Goal: Information Seeking & Learning: Find specific fact

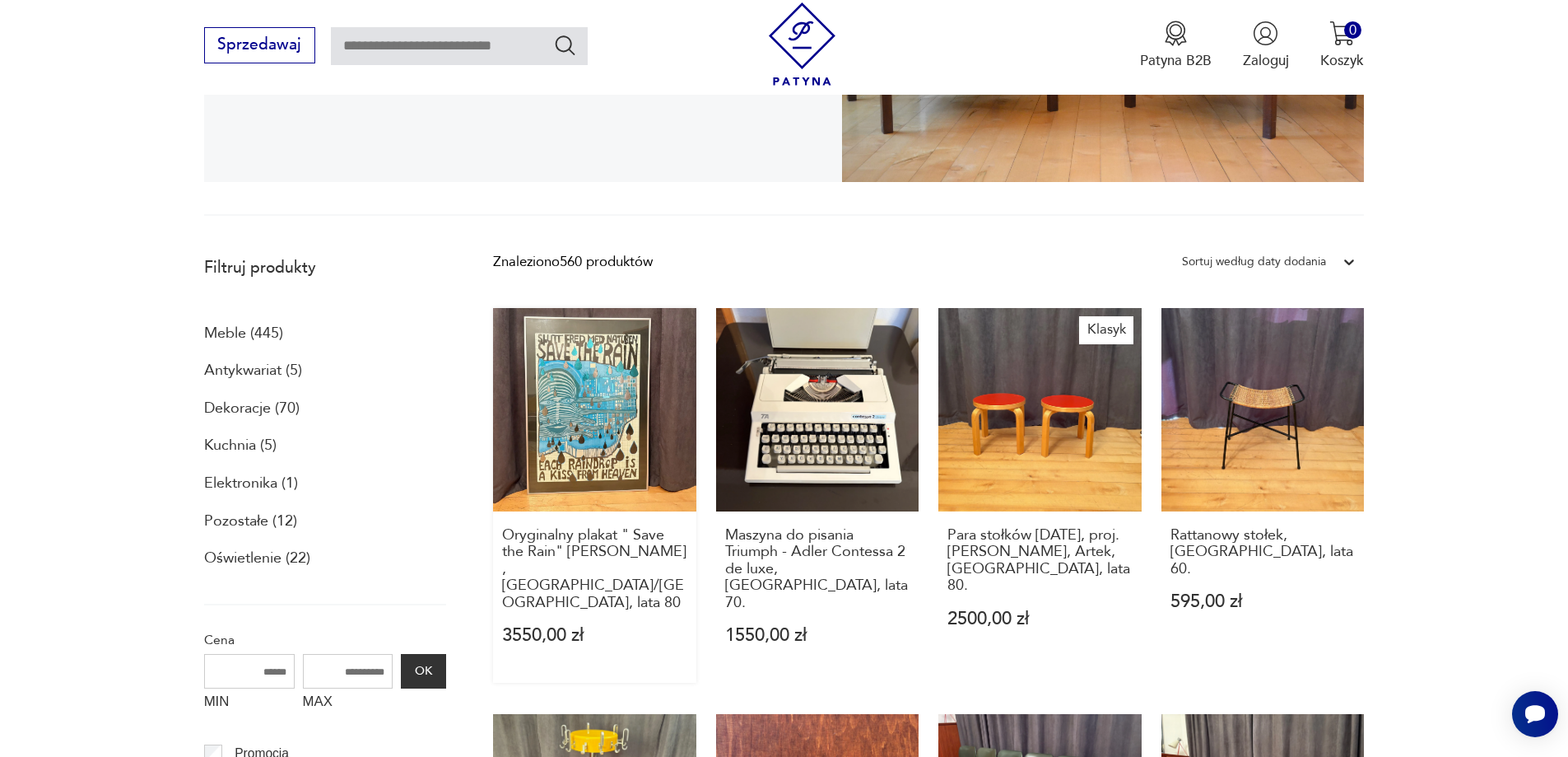
click at [582, 389] on link "Oryginalny plakat " Save the Rain" [PERSON_NAME] , [GEOGRAPHIC_DATA]/[GEOGRAPHI…" at bounding box center [595, 496] width 204 height 375
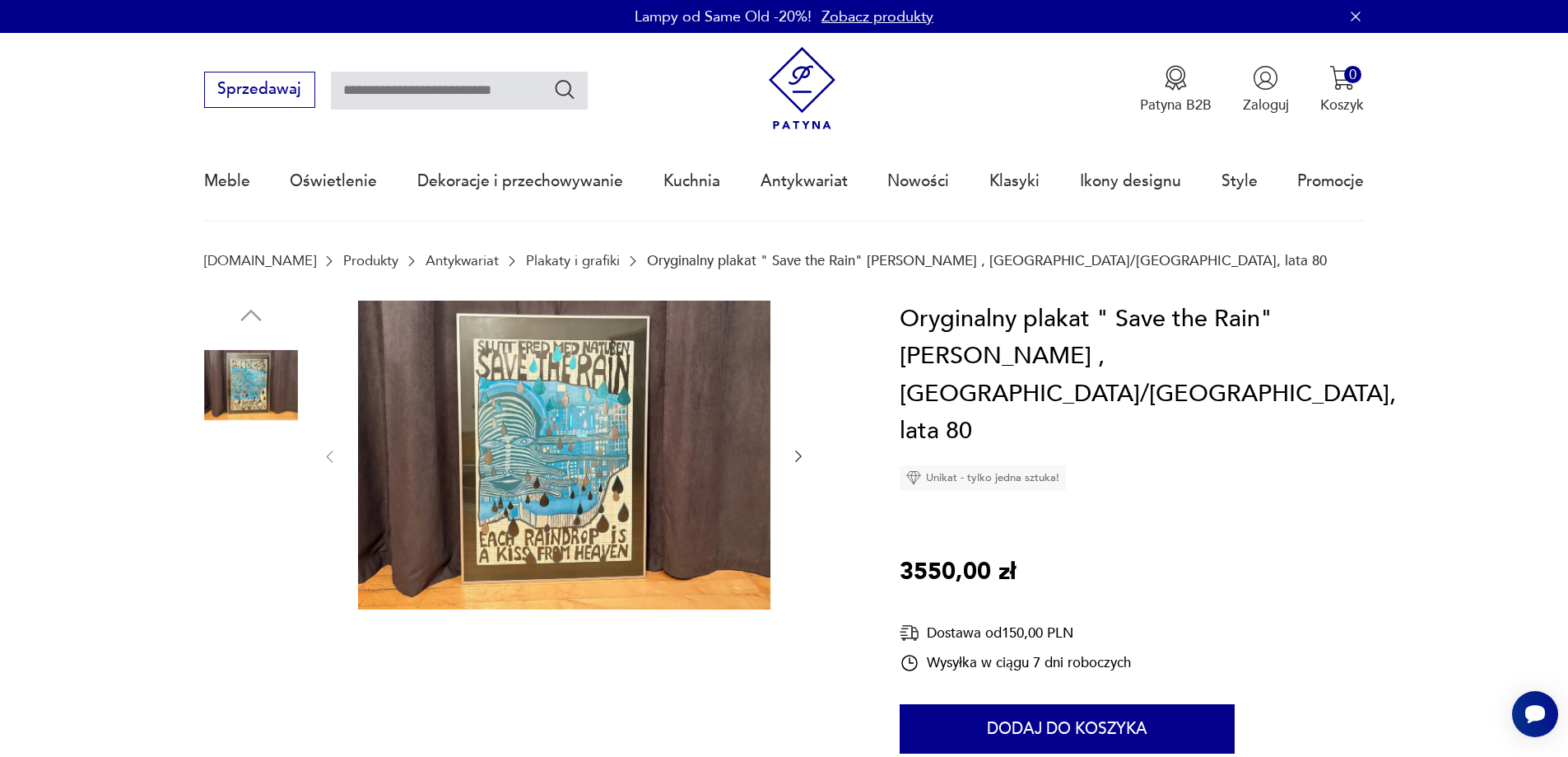
click at [582, 389] on img at bounding box center [564, 456] width 413 height 310
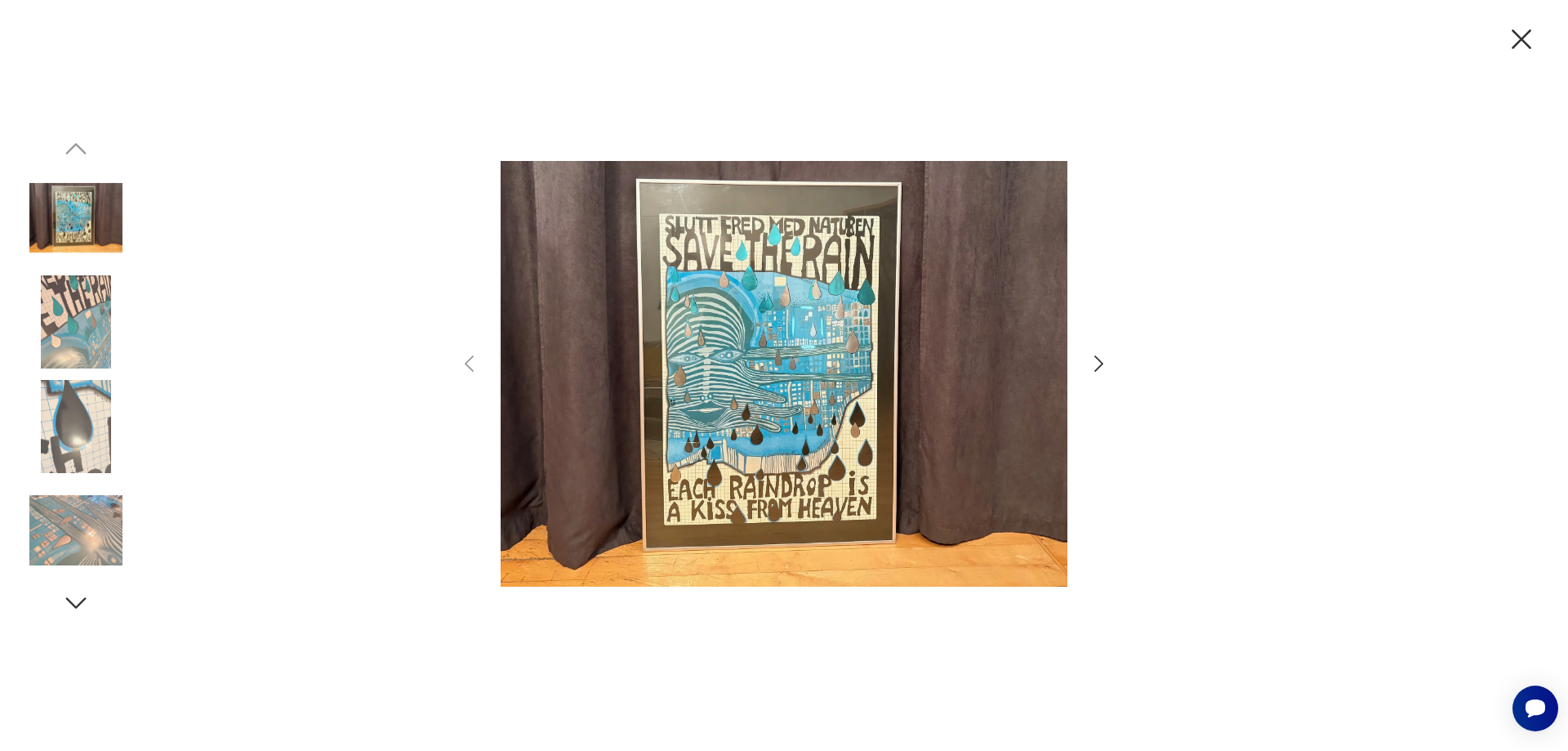
click at [1097, 359] on icon "button" at bounding box center [1099, 363] width 9 height 16
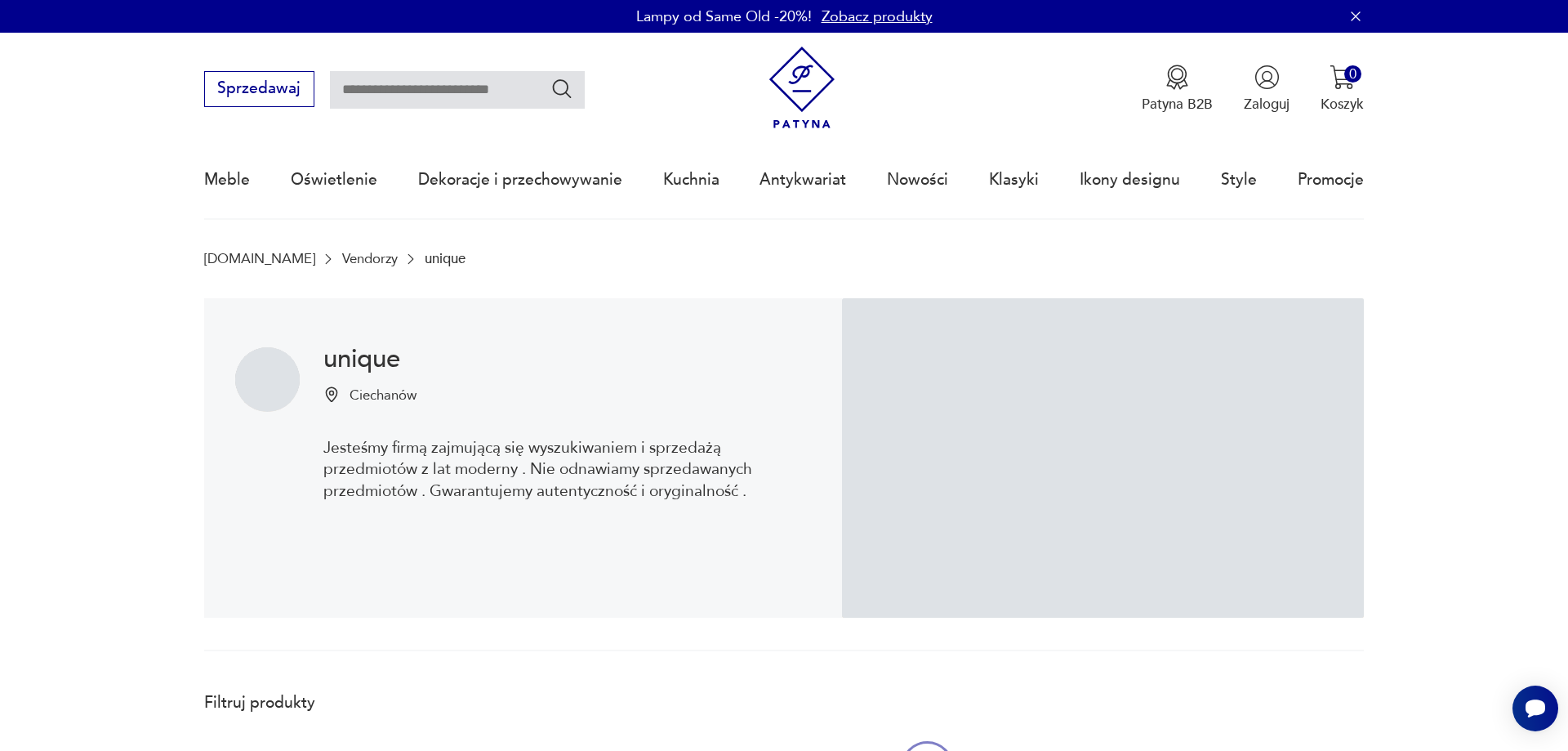
scroll to position [437, 0]
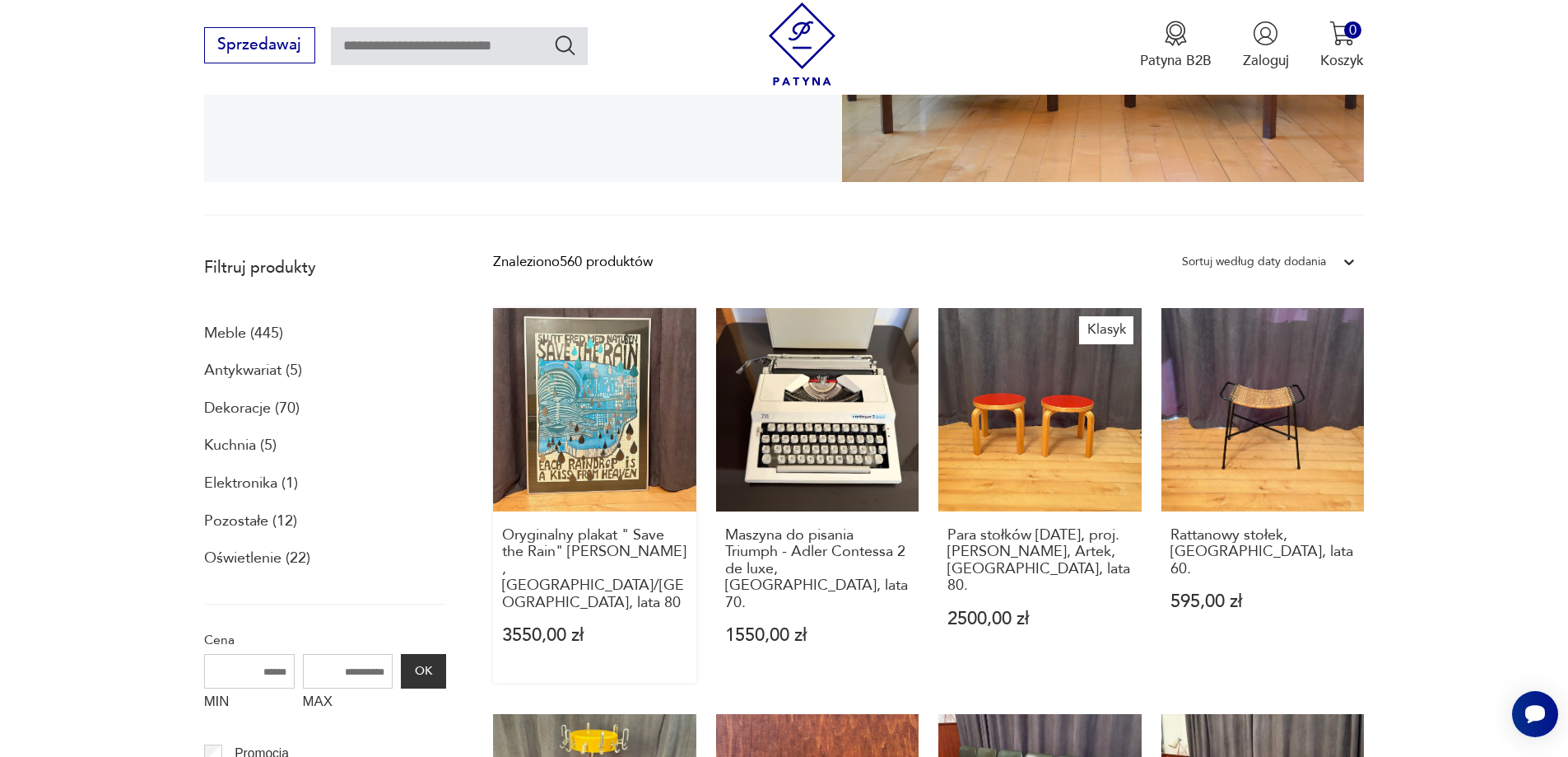
click at [591, 403] on link "Oryginalny plakat " Save the Rain" [PERSON_NAME] , [GEOGRAPHIC_DATA]/[GEOGRAPHI…" at bounding box center [595, 496] width 204 height 375
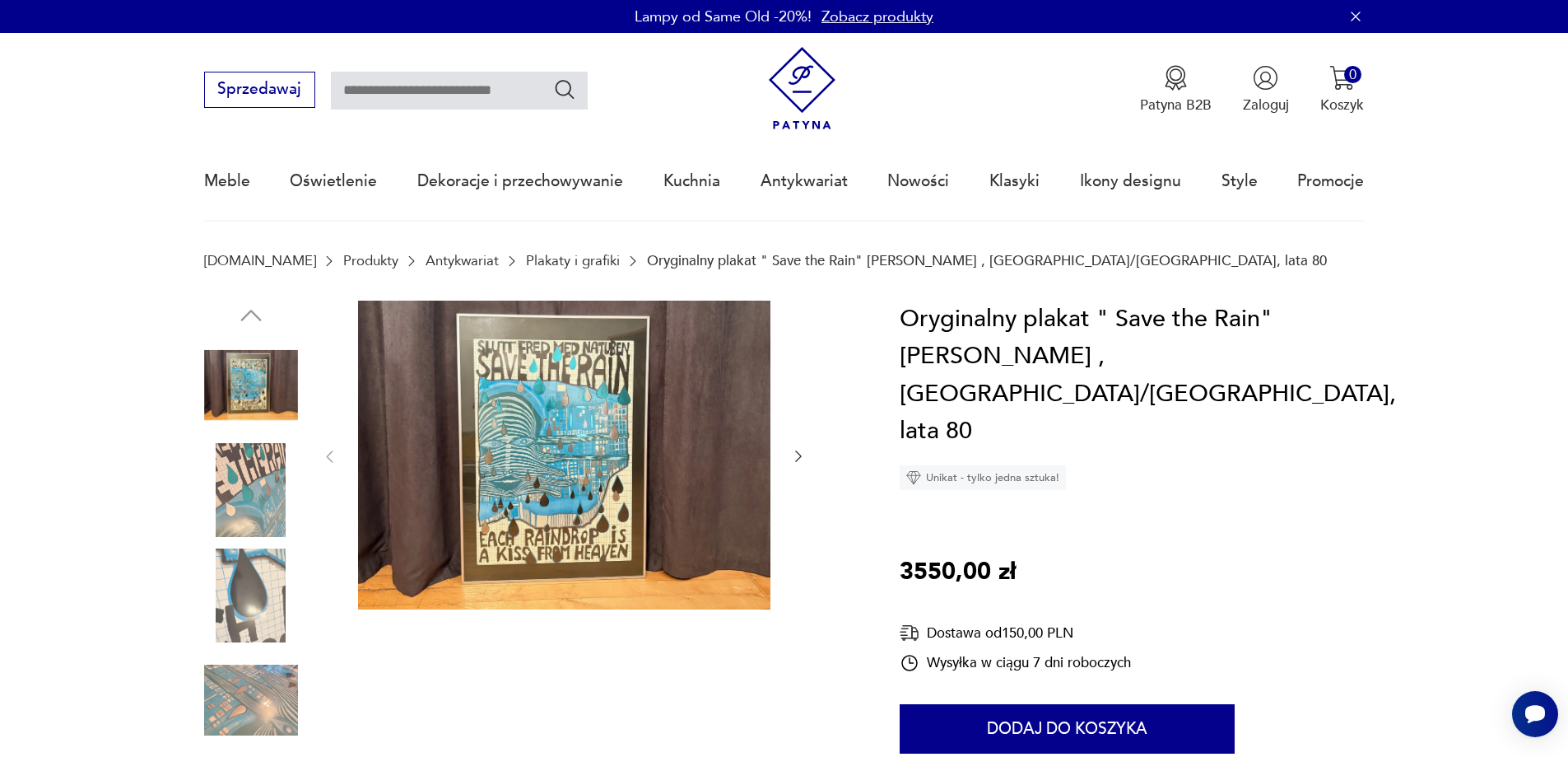
click at [569, 462] on img at bounding box center [564, 456] width 413 height 310
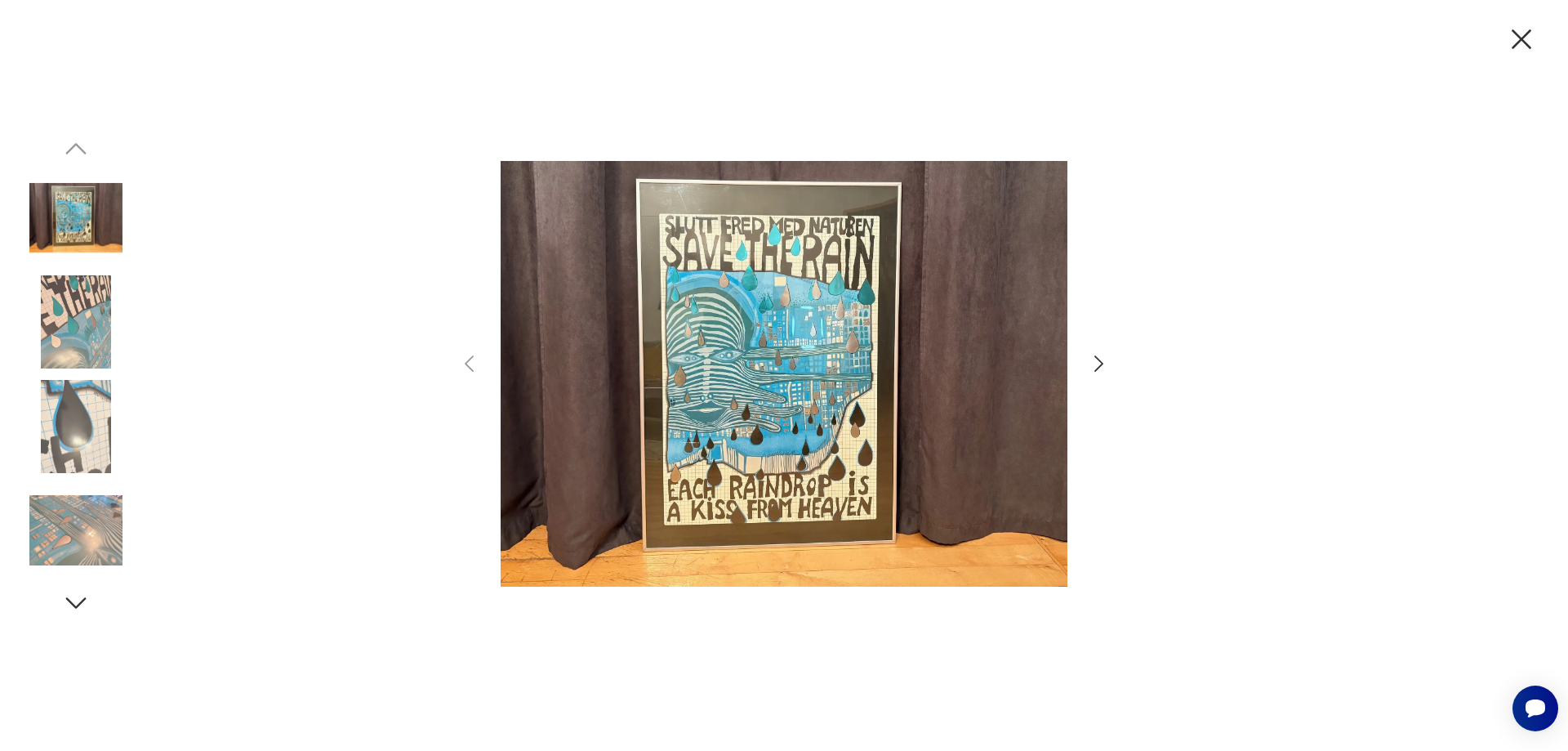
click at [753, 449] on img at bounding box center [783, 374] width 567 height 601
click at [1102, 361] on icon "button" at bounding box center [1099, 364] width 24 height 24
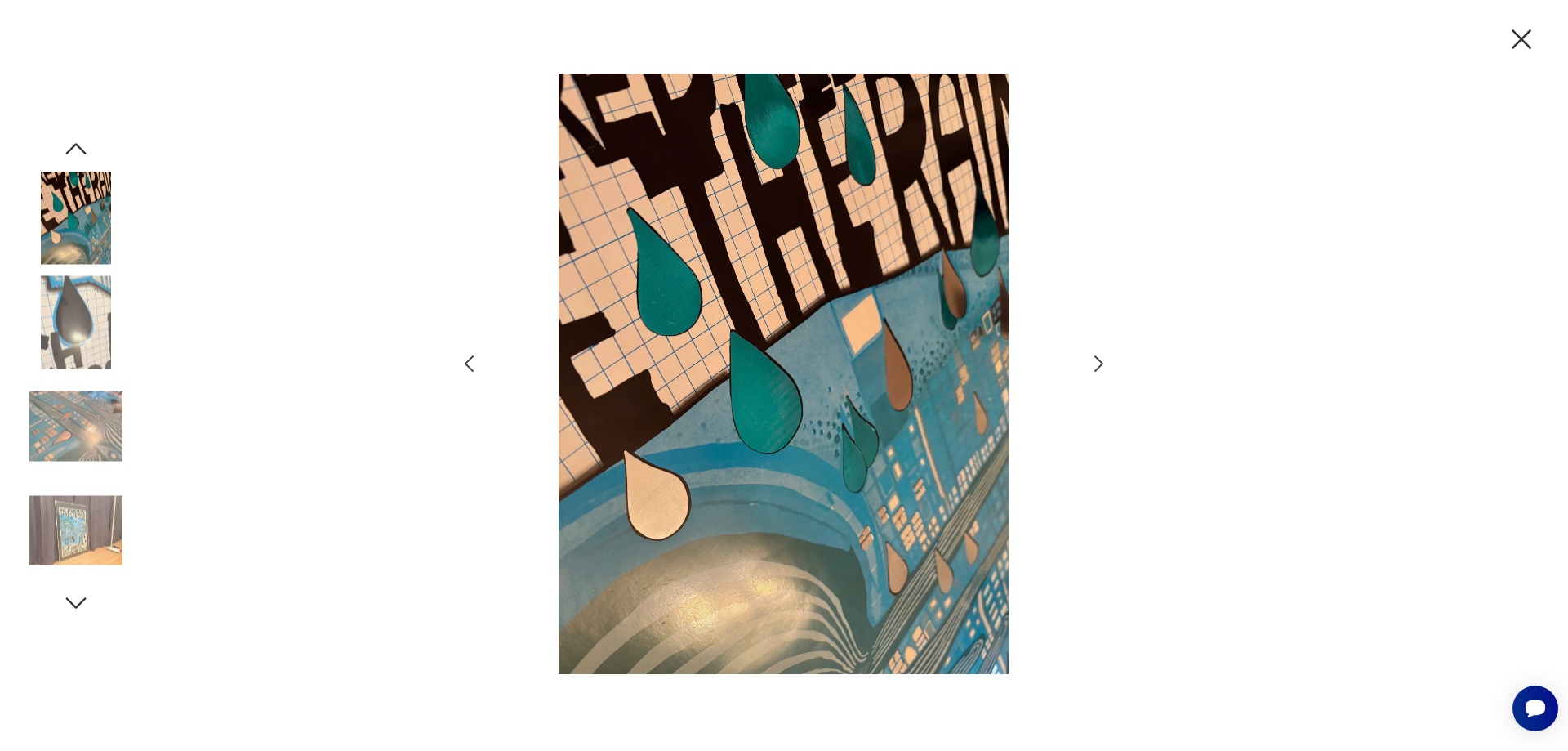
click at [1102, 361] on icon "button" at bounding box center [1099, 364] width 24 height 24
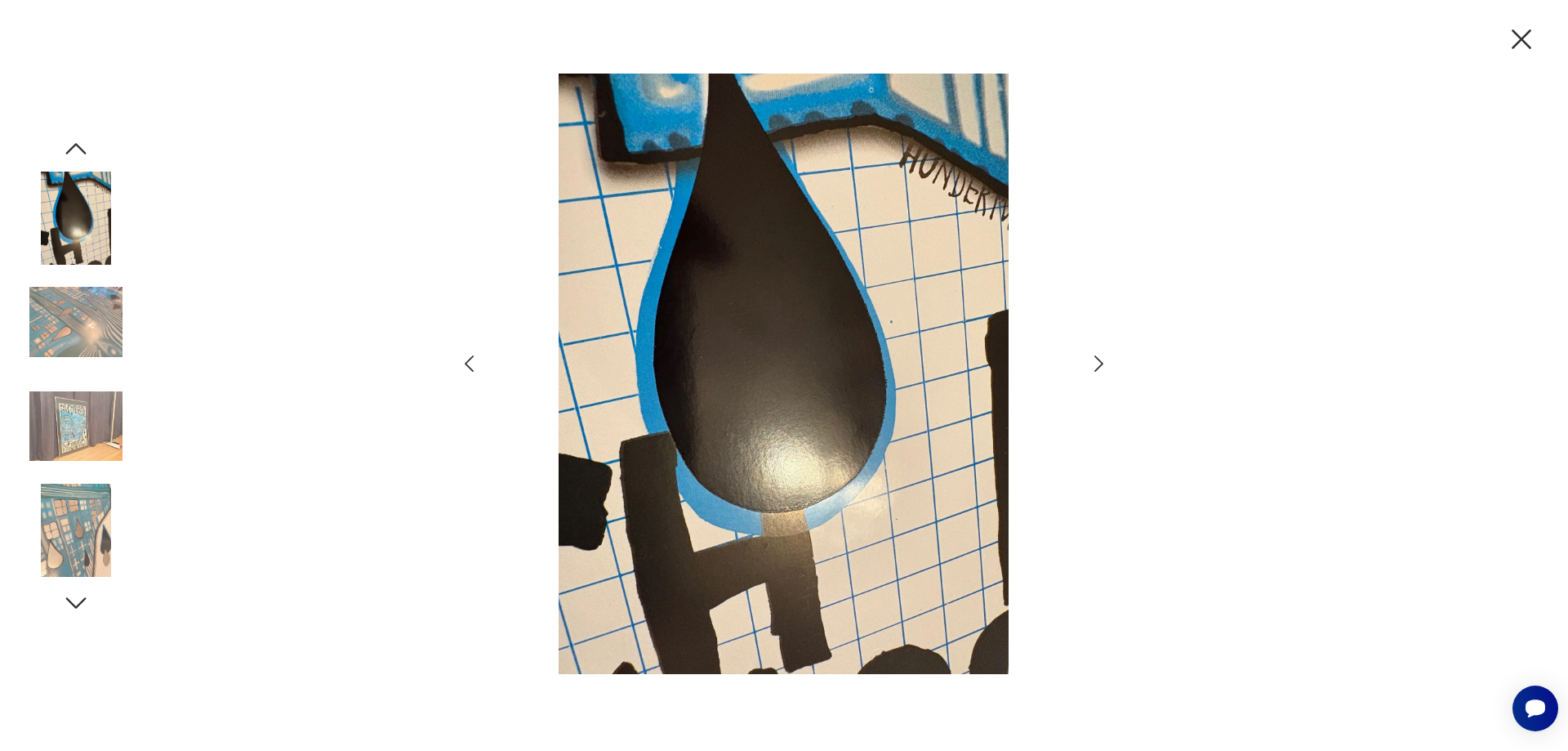
click at [1102, 361] on icon "button" at bounding box center [1099, 364] width 24 height 24
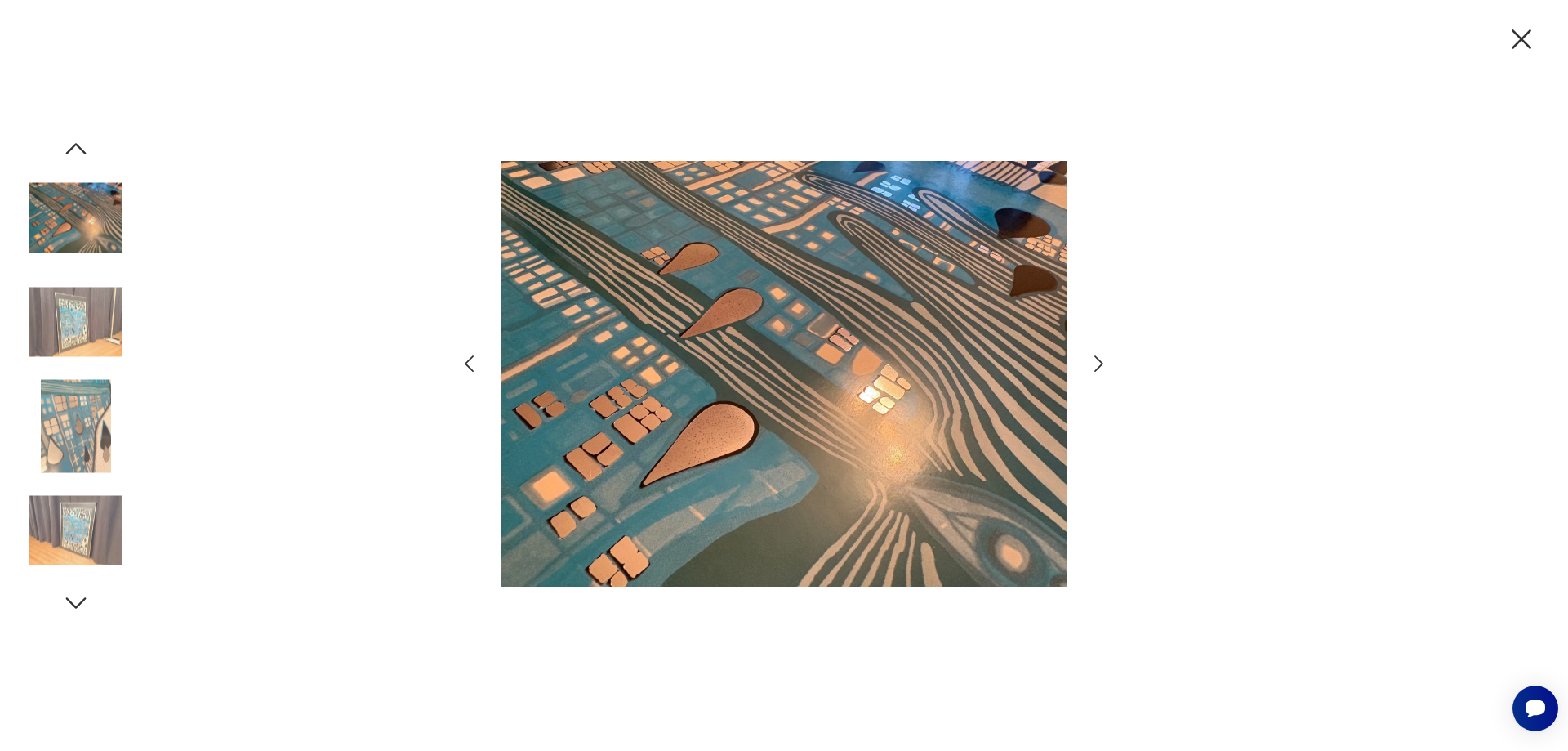
click at [1102, 360] on icon "button" at bounding box center [1099, 364] width 24 height 24
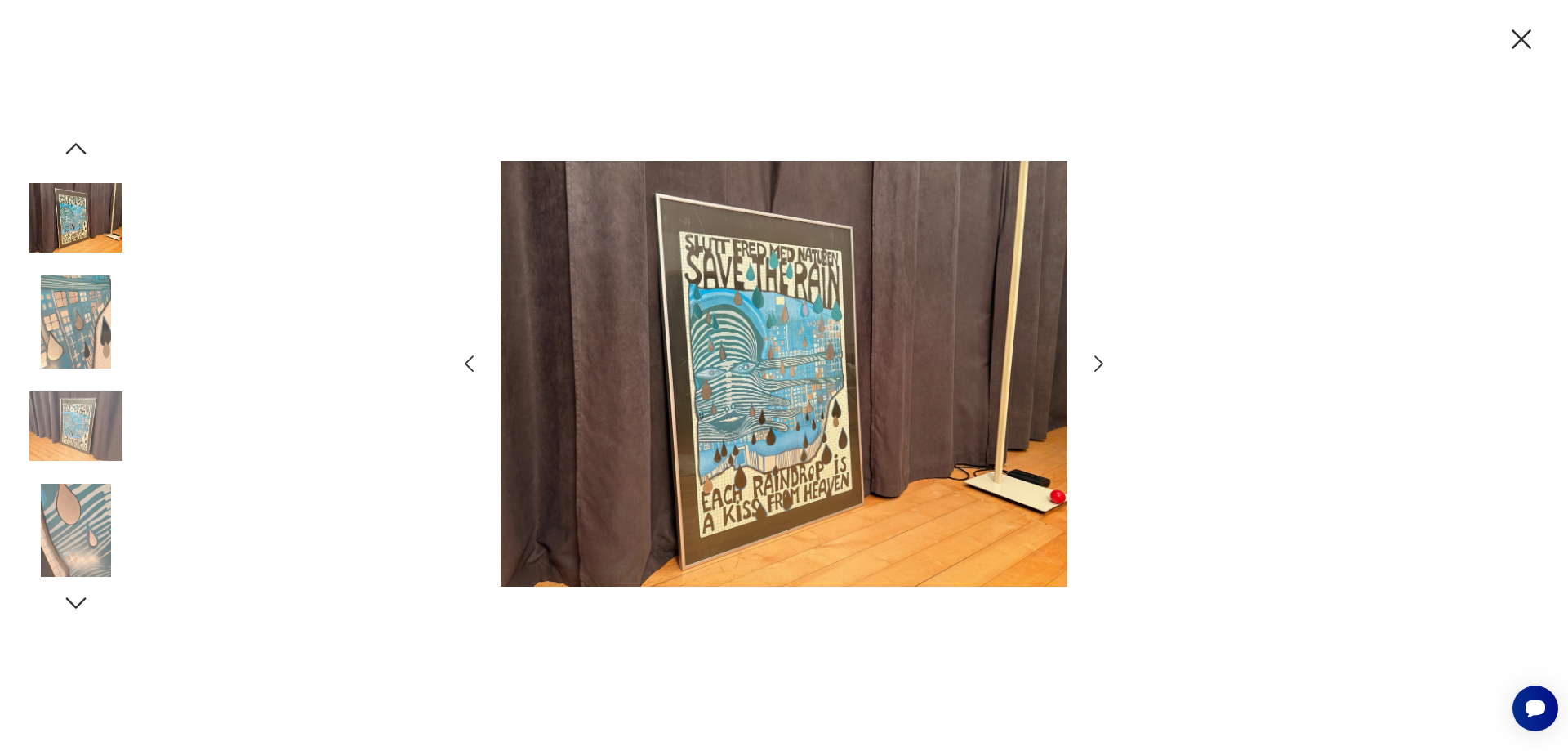
click at [1103, 360] on icon "button" at bounding box center [1099, 364] width 24 height 24
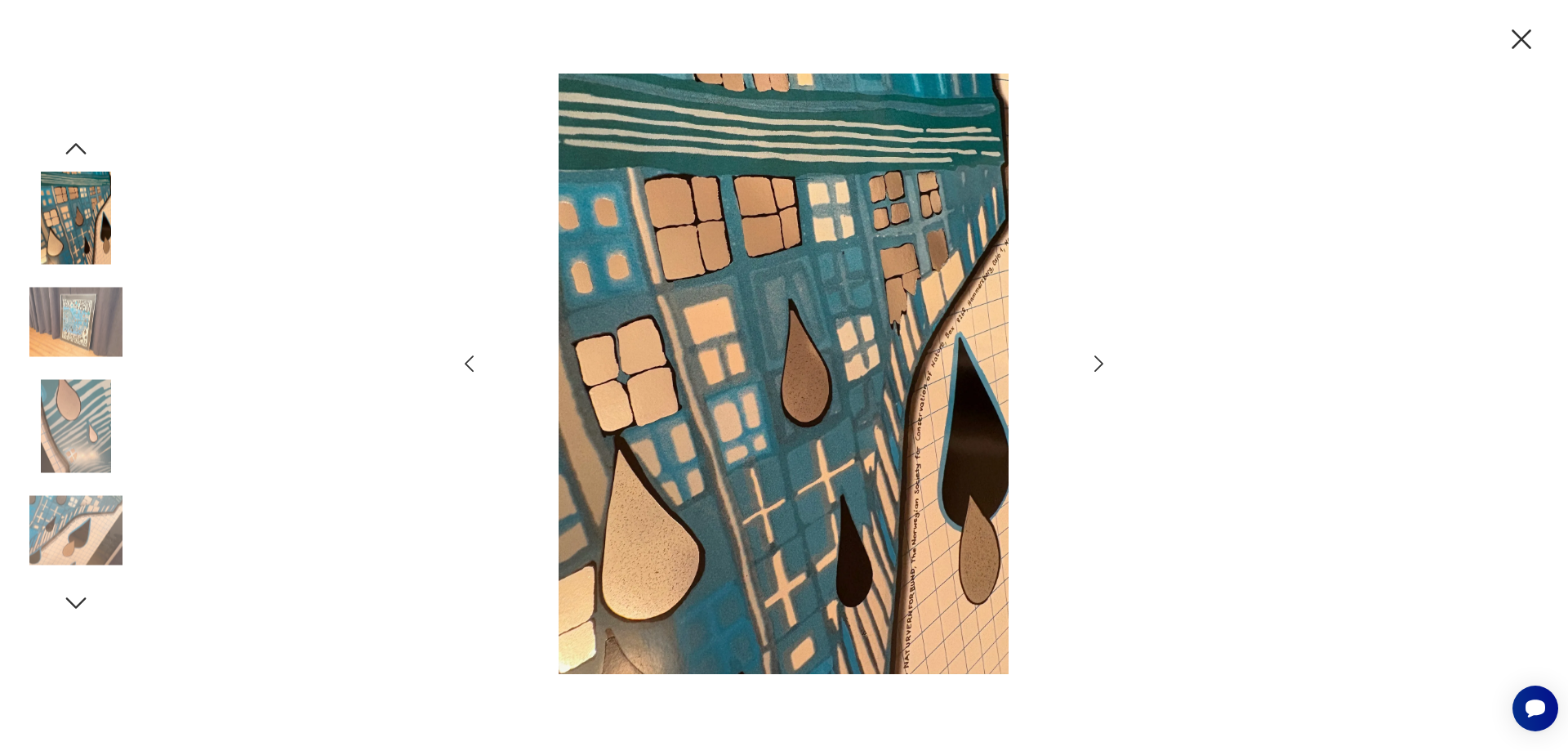
click at [1103, 360] on icon "button" at bounding box center [1099, 364] width 24 height 24
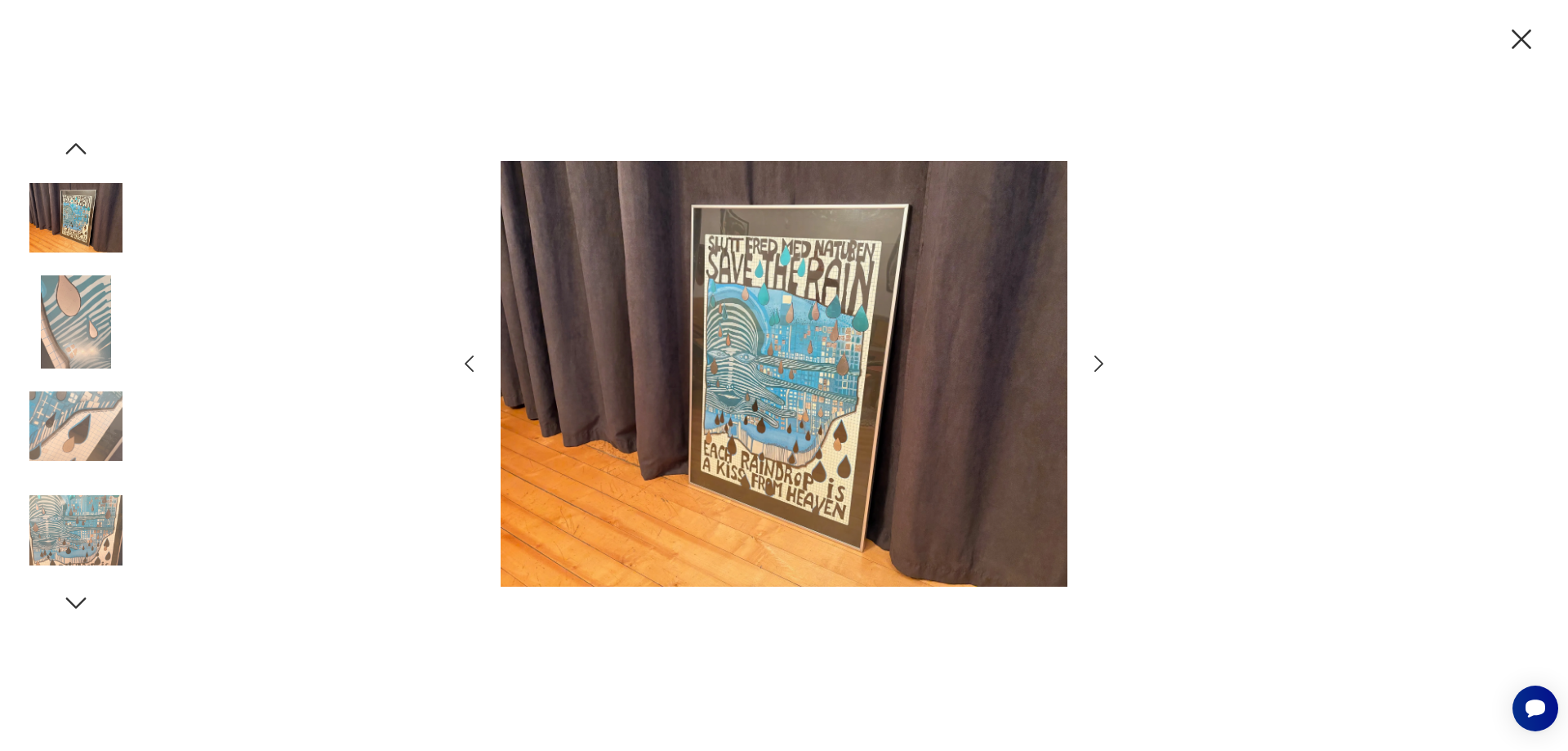
click at [1103, 360] on icon "button" at bounding box center [1099, 364] width 24 height 24
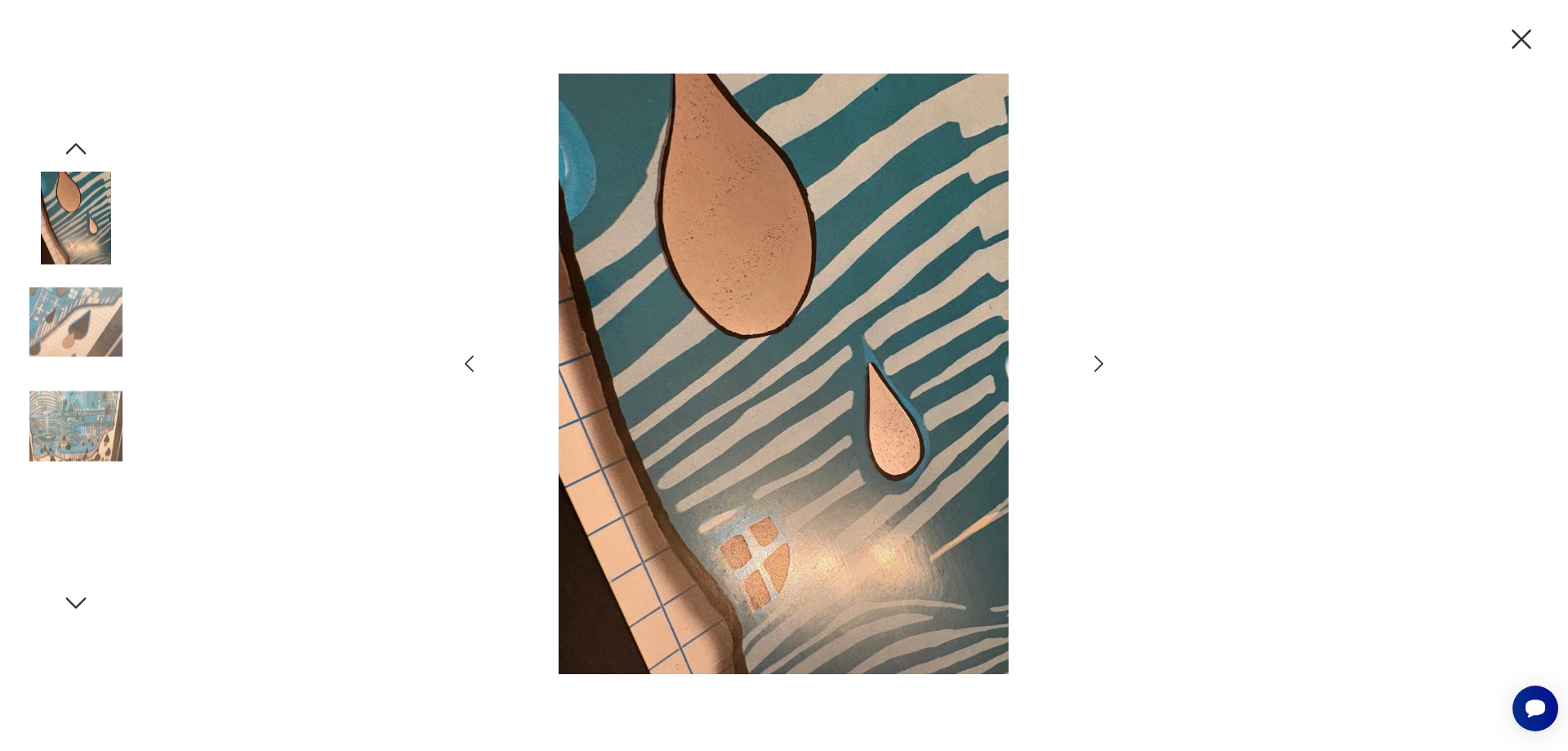
click at [1103, 360] on icon "button" at bounding box center [1099, 364] width 24 height 24
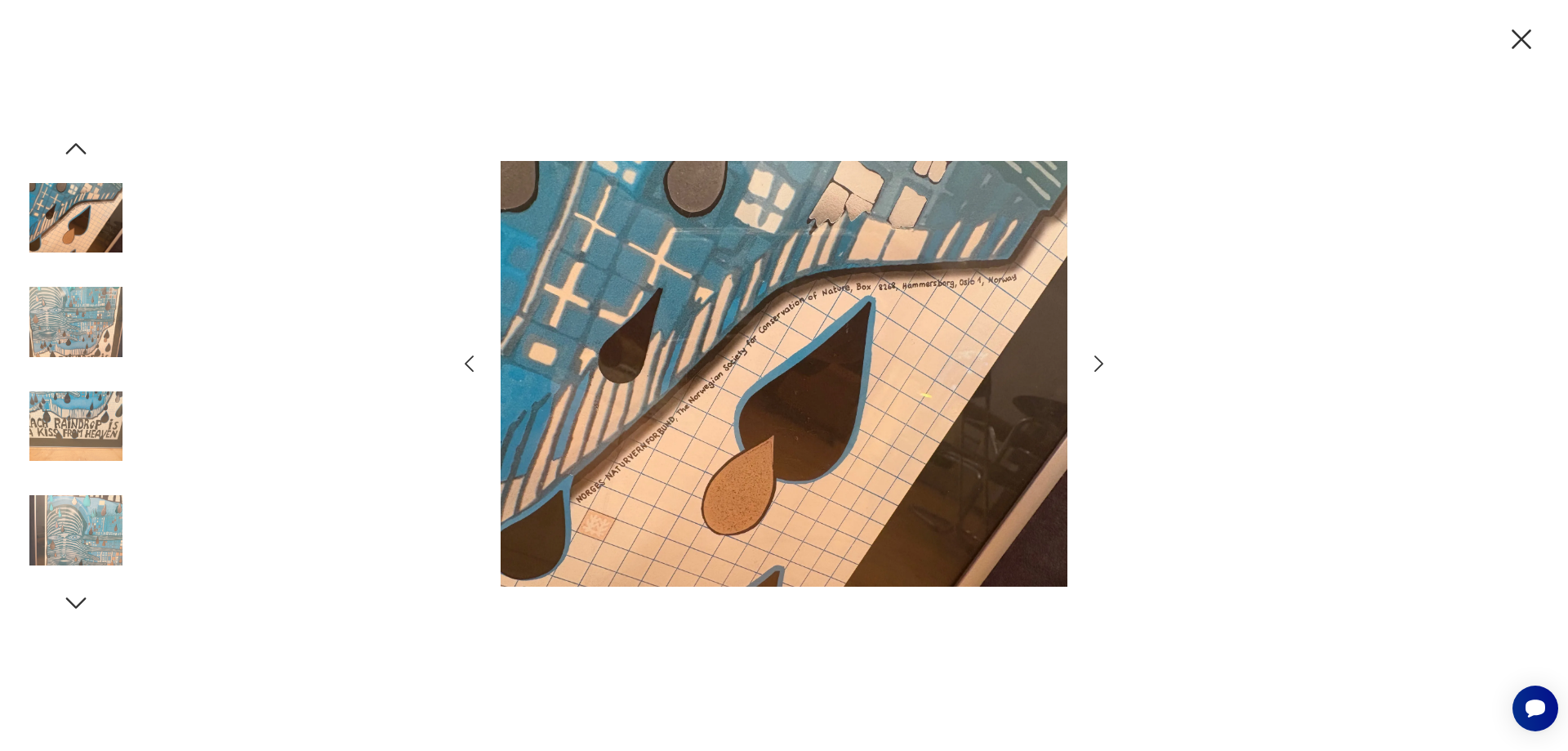
click at [1097, 364] on icon "button" at bounding box center [1099, 364] width 24 height 24
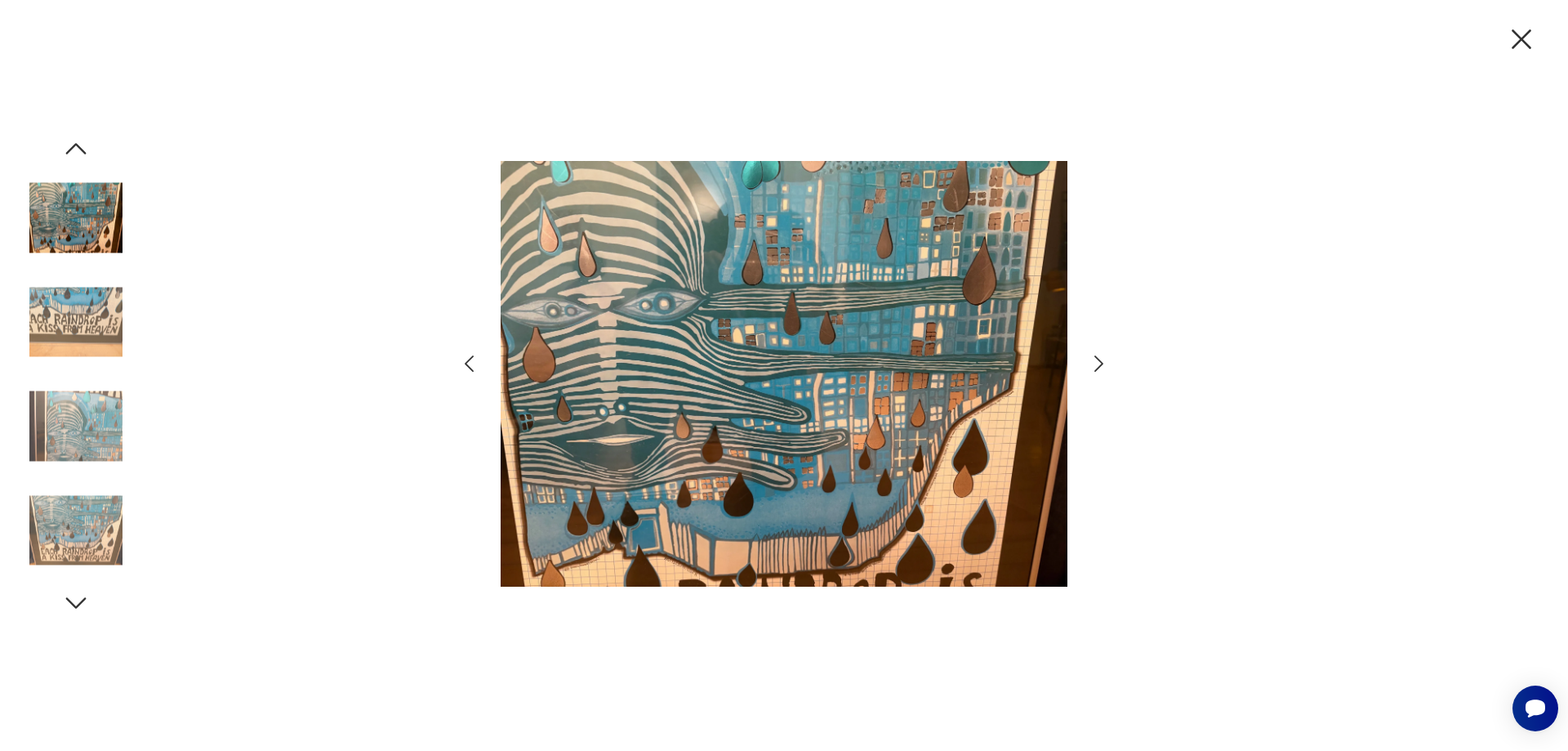
click at [1102, 364] on icon "button" at bounding box center [1099, 363] width 9 height 16
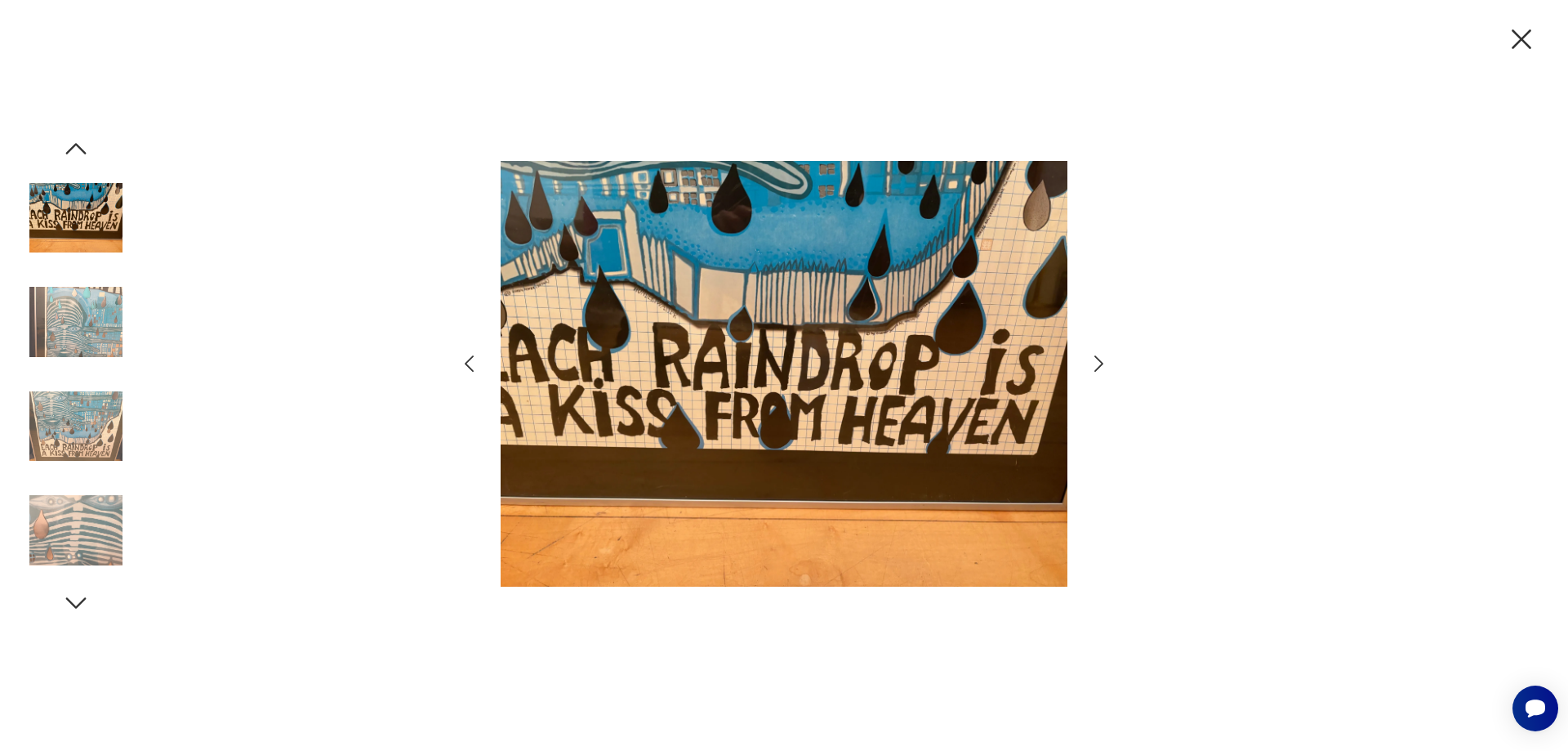
click at [1102, 364] on icon "button" at bounding box center [1099, 363] width 9 height 16
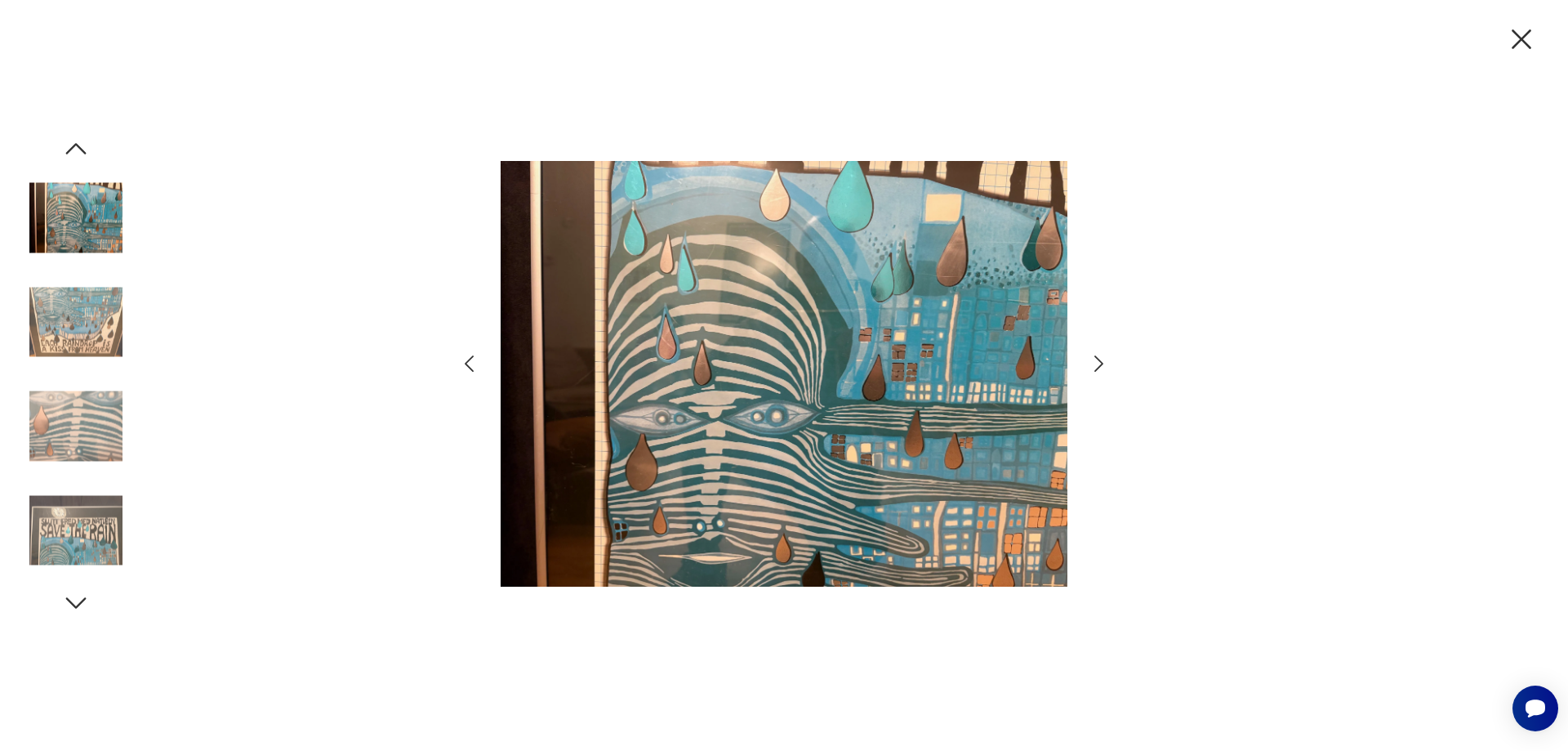
click at [1102, 364] on icon "button" at bounding box center [1099, 363] width 9 height 16
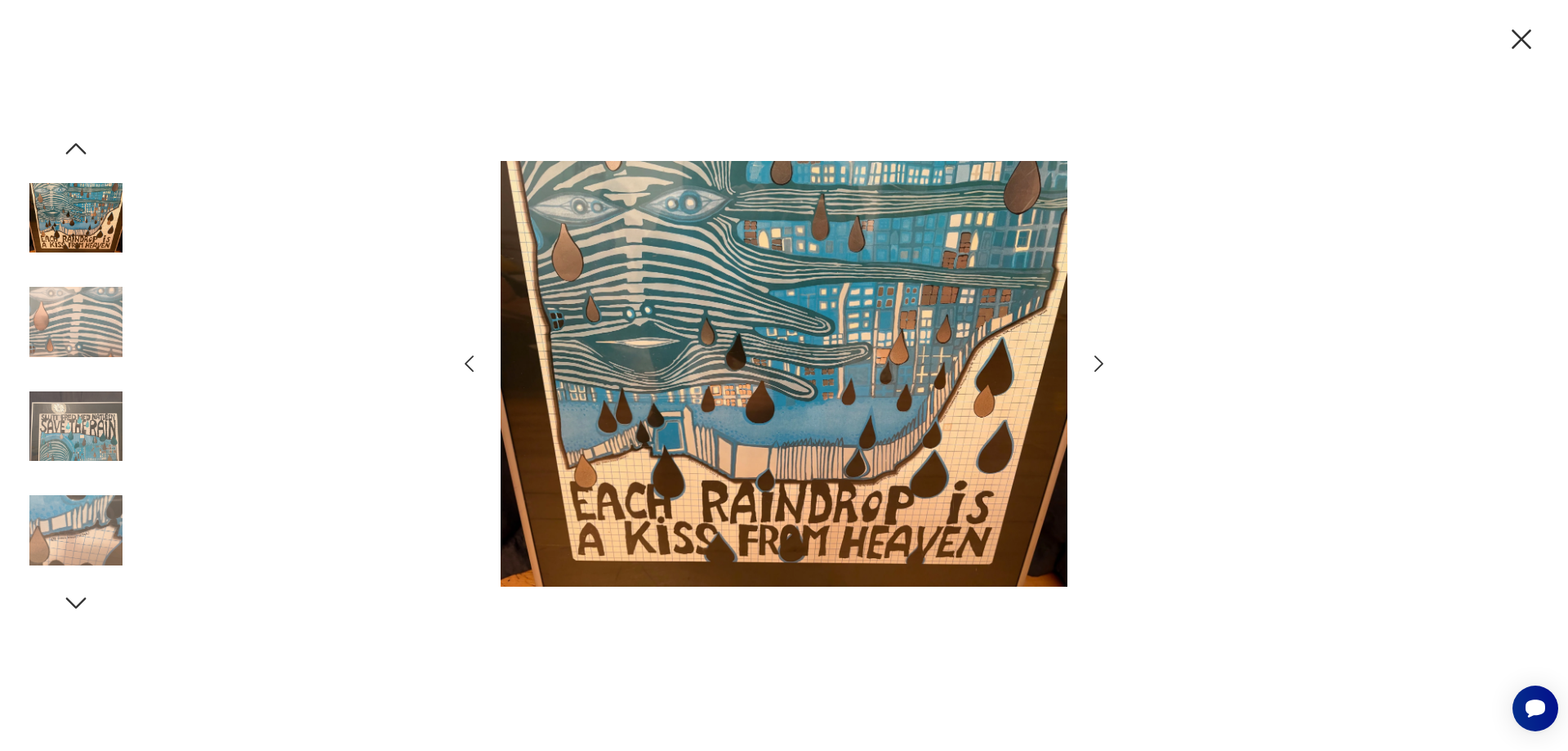
click at [1102, 364] on icon "button" at bounding box center [1099, 363] width 9 height 16
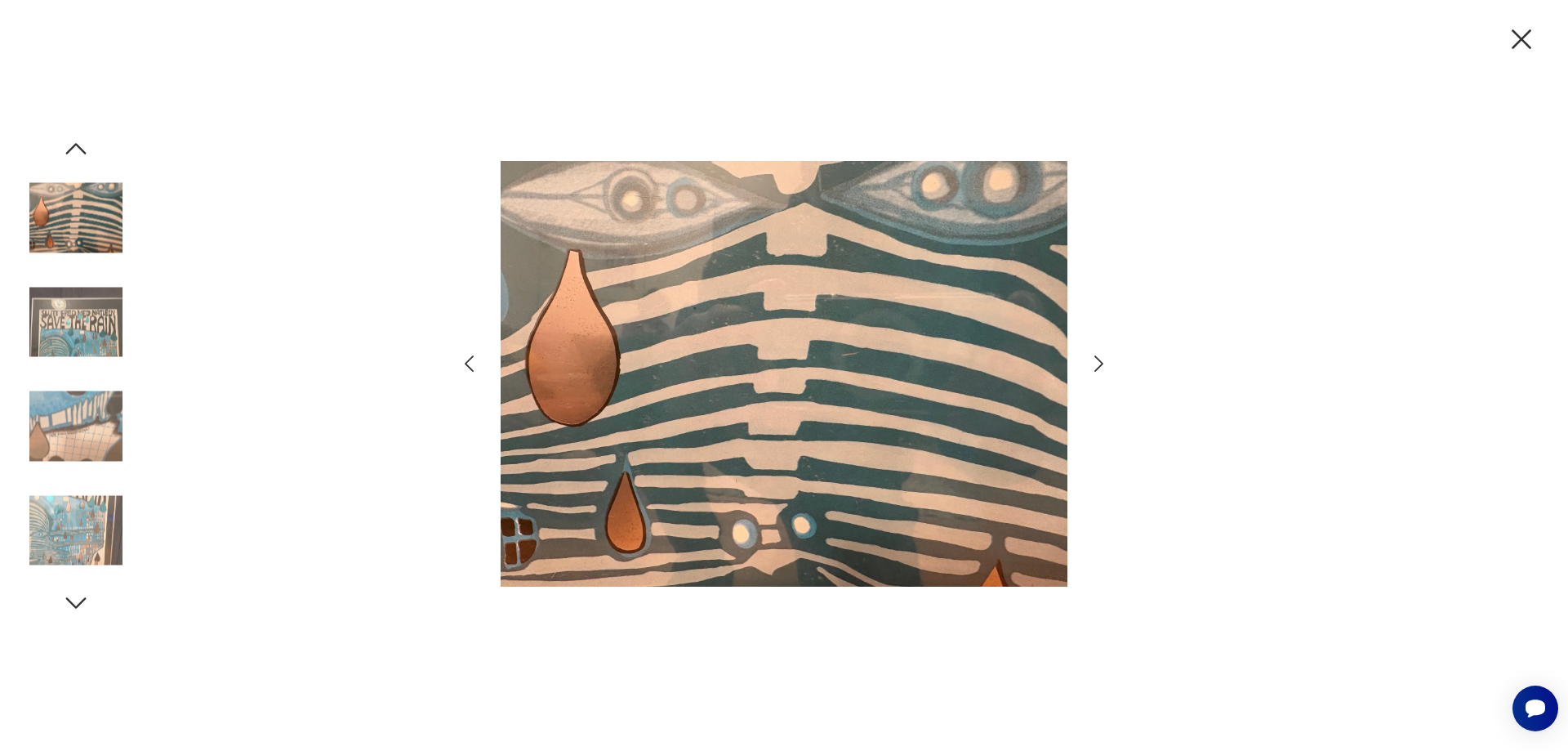
click at [1102, 364] on icon "button" at bounding box center [1099, 363] width 9 height 16
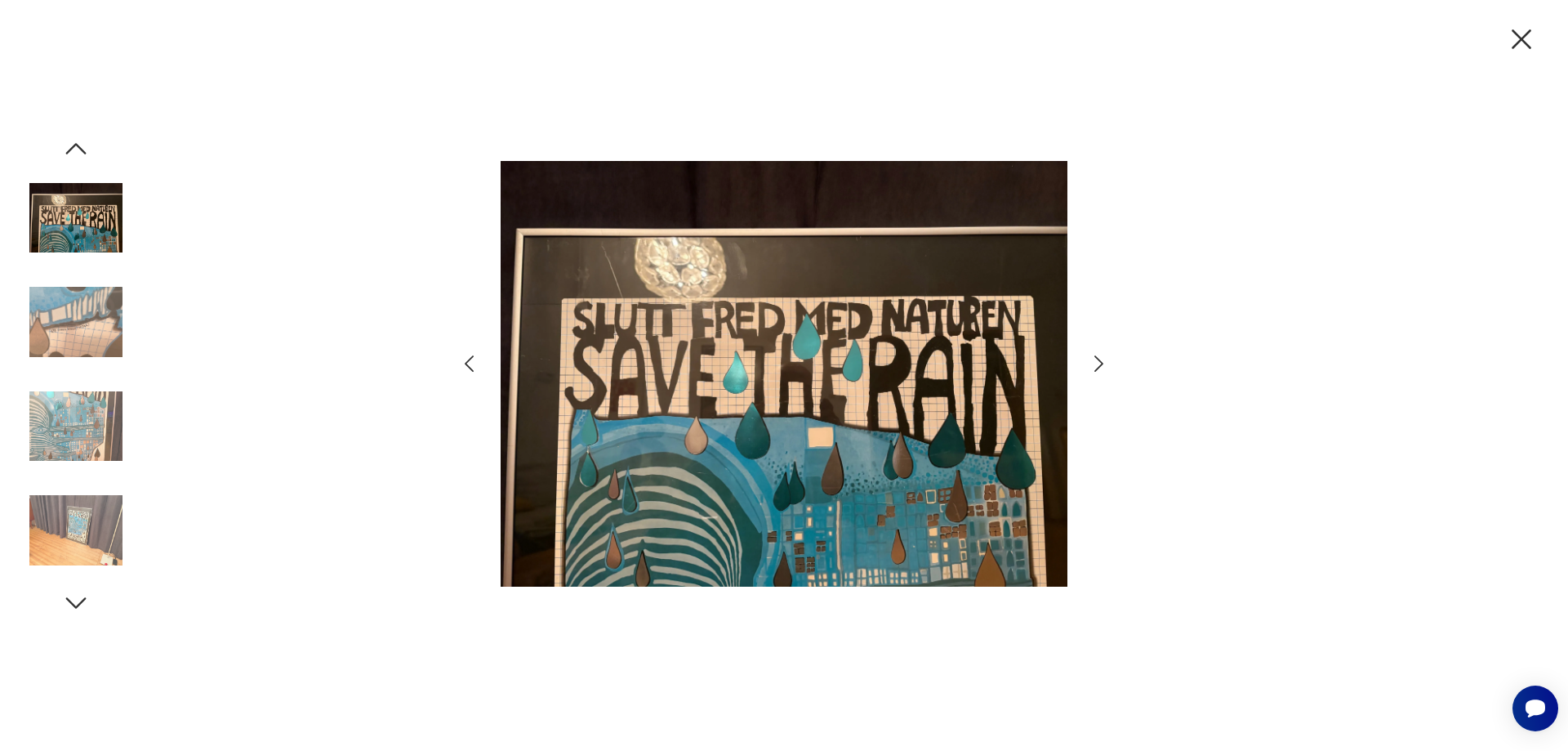
click at [1102, 364] on icon "button" at bounding box center [1099, 363] width 9 height 16
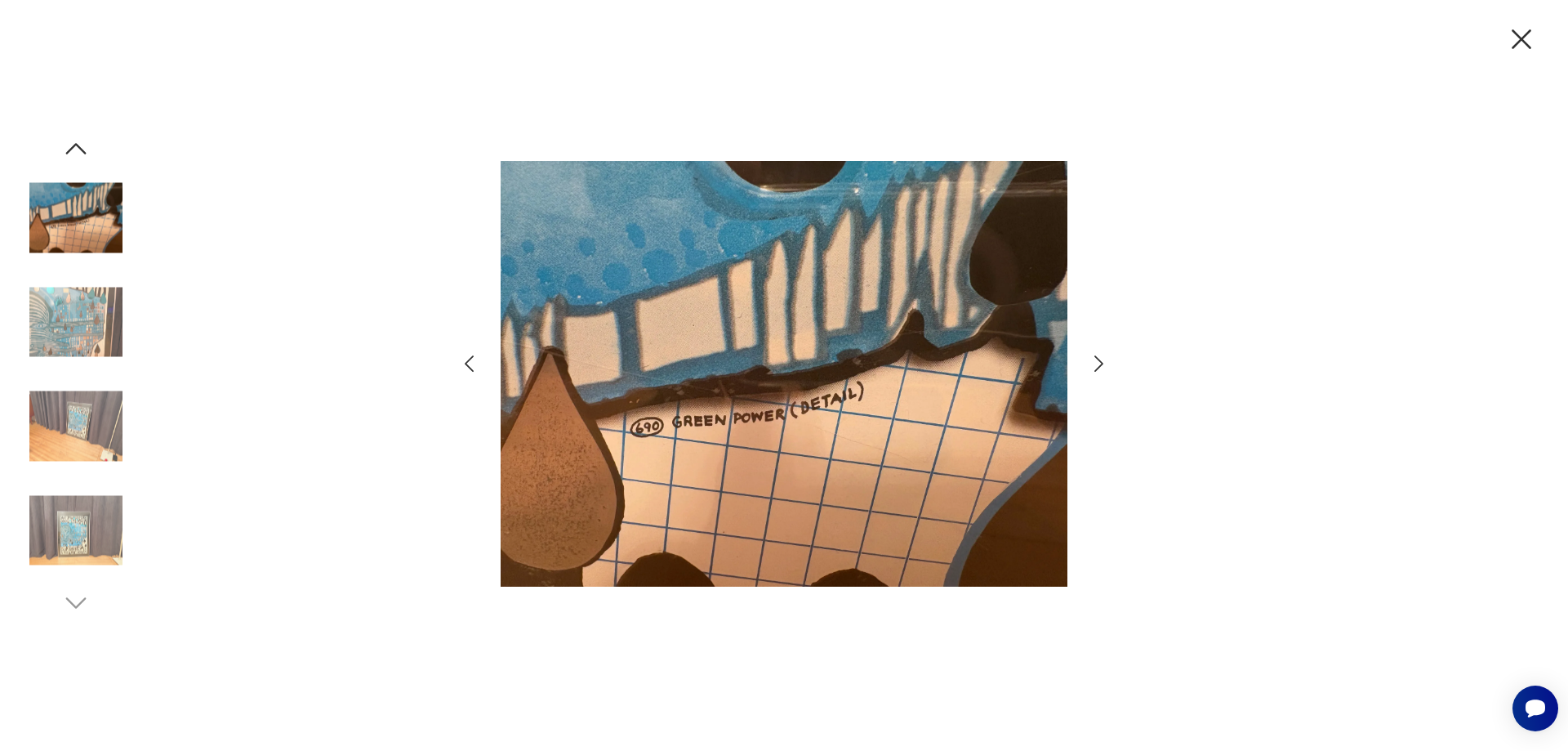
click at [1102, 364] on icon "button" at bounding box center [1099, 363] width 9 height 16
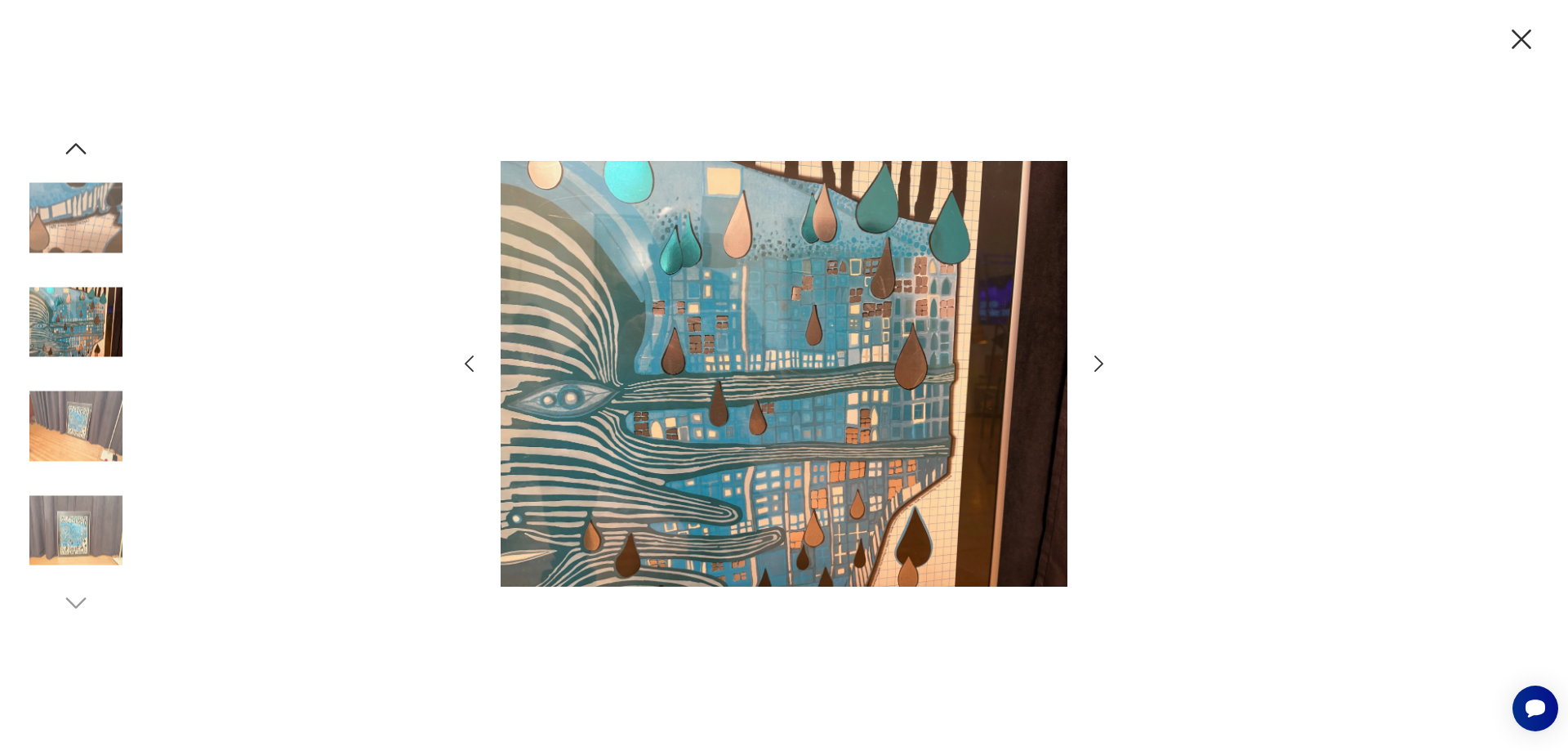
click at [1102, 364] on icon "button" at bounding box center [1099, 363] width 9 height 16
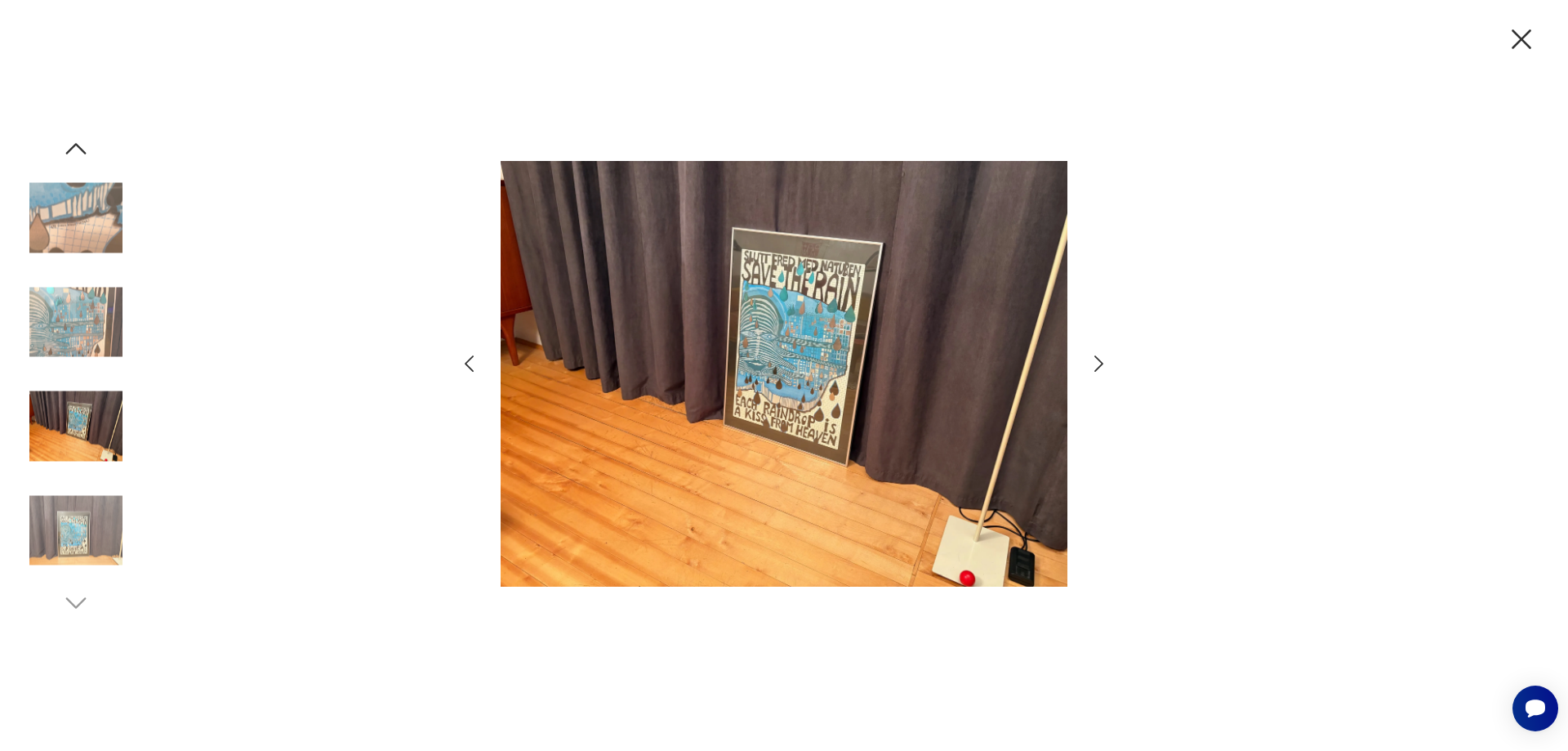
click at [463, 362] on icon "button" at bounding box center [469, 364] width 24 height 24
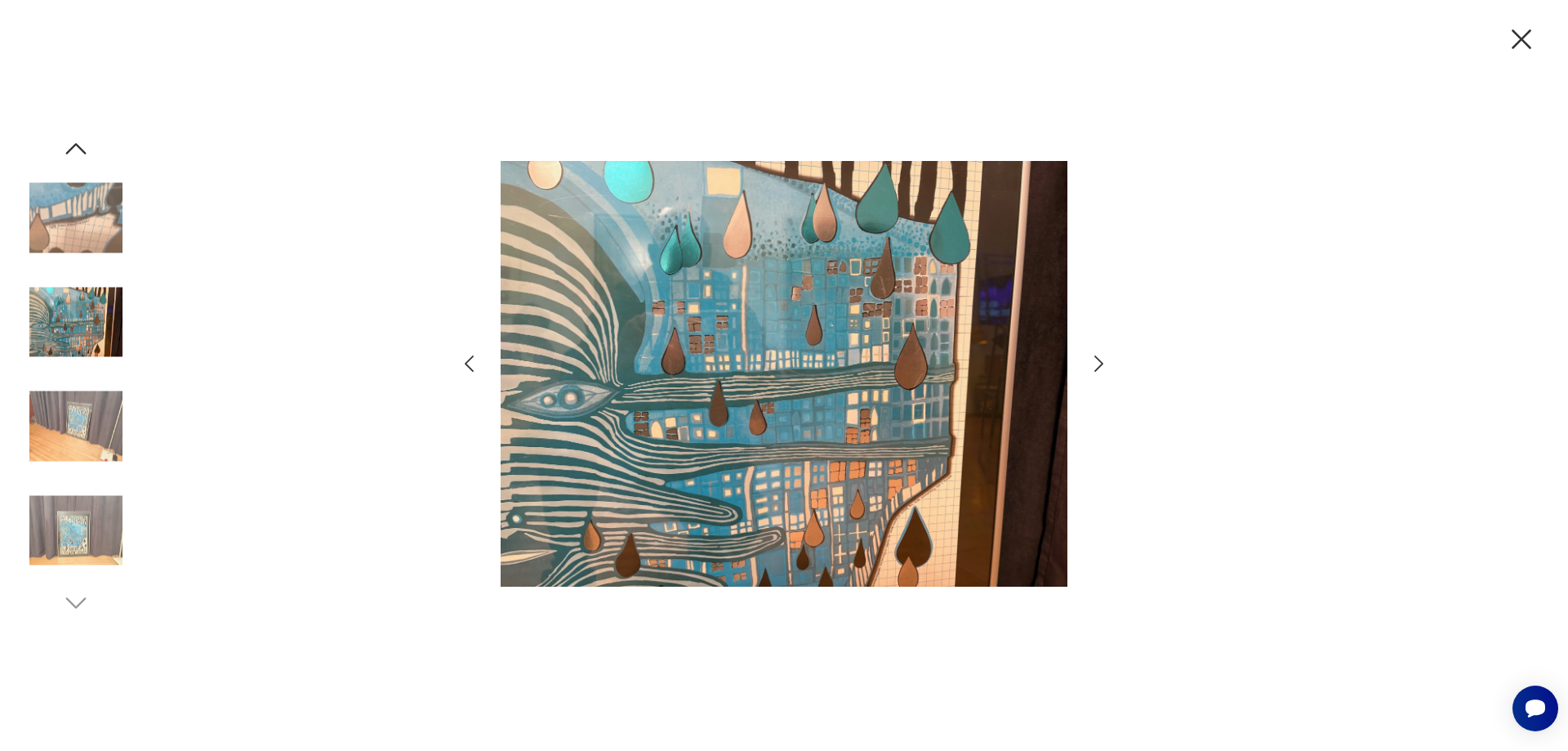
click at [463, 362] on icon "button" at bounding box center [469, 364] width 24 height 24
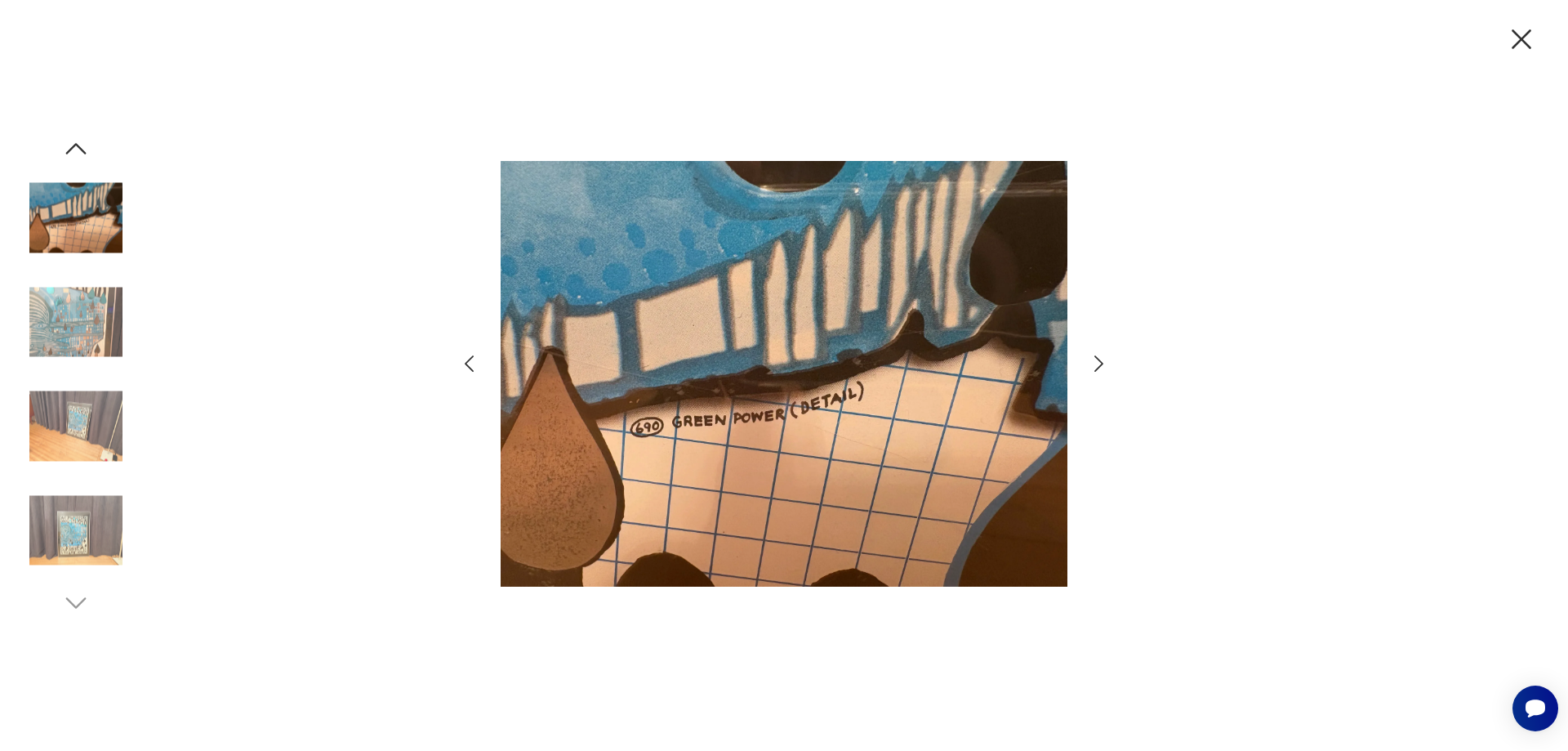
click at [463, 362] on icon "button" at bounding box center [469, 364] width 24 height 24
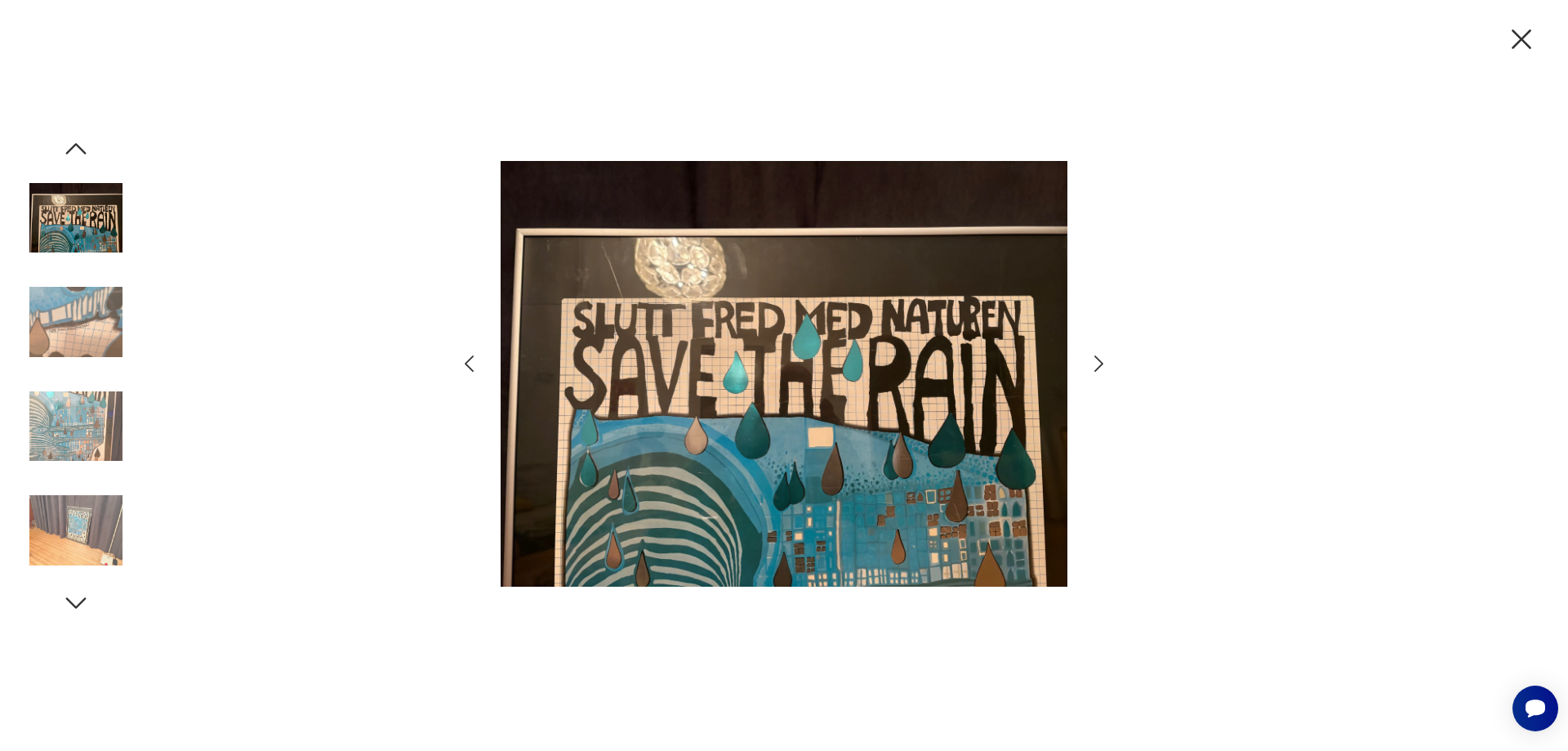
click at [1099, 364] on icon "button" at bounding box center [1099, 364] width 24 height 24
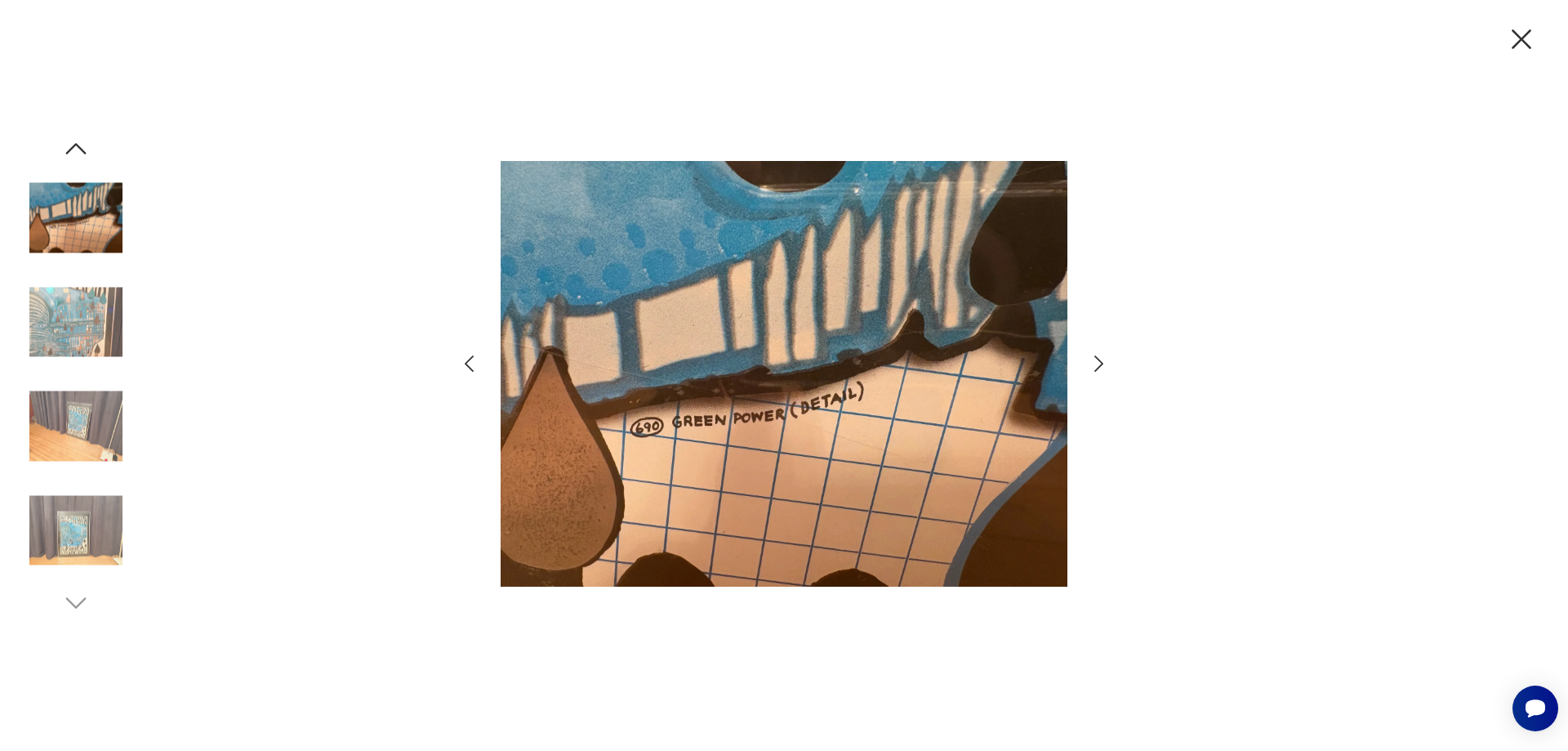
click at [464, 364] on icon "button" at bounding box center [469, 364] width 24 height 24
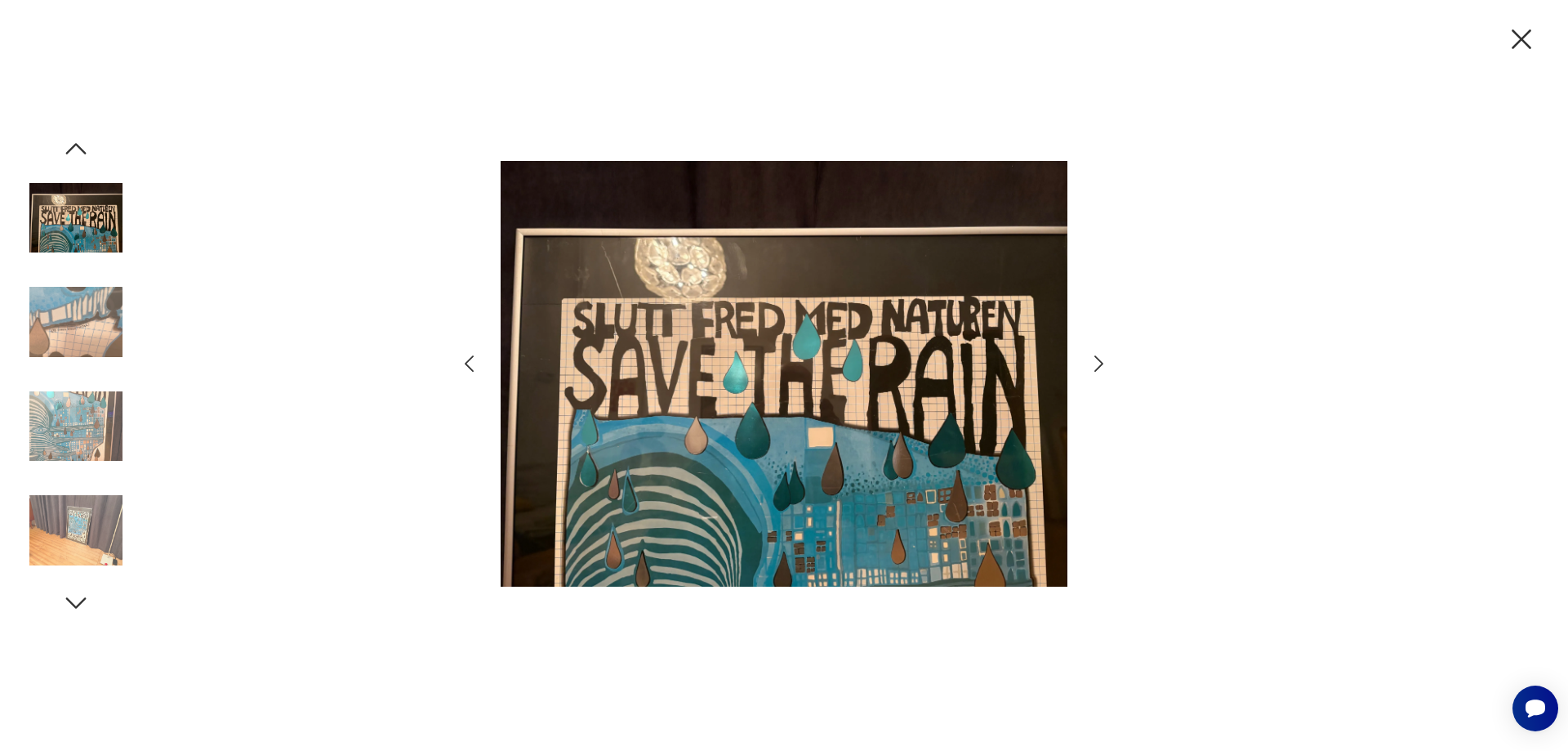
click at [464, 364] on icon "button" at bounding box center [469, 364] width 24 height 24
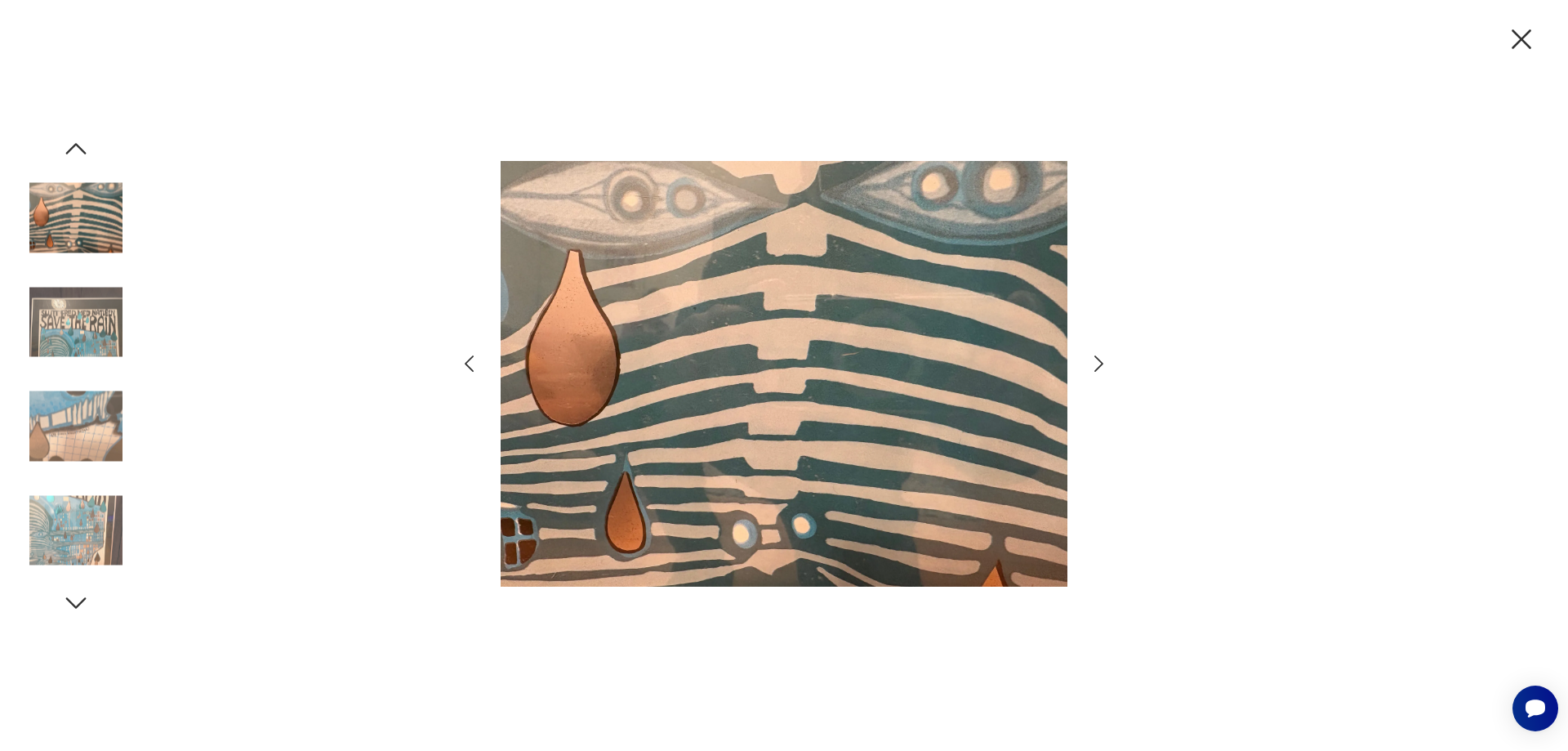
click at [464, 364] on icon "button" at bounding box center [469, 364] width 24 height 24
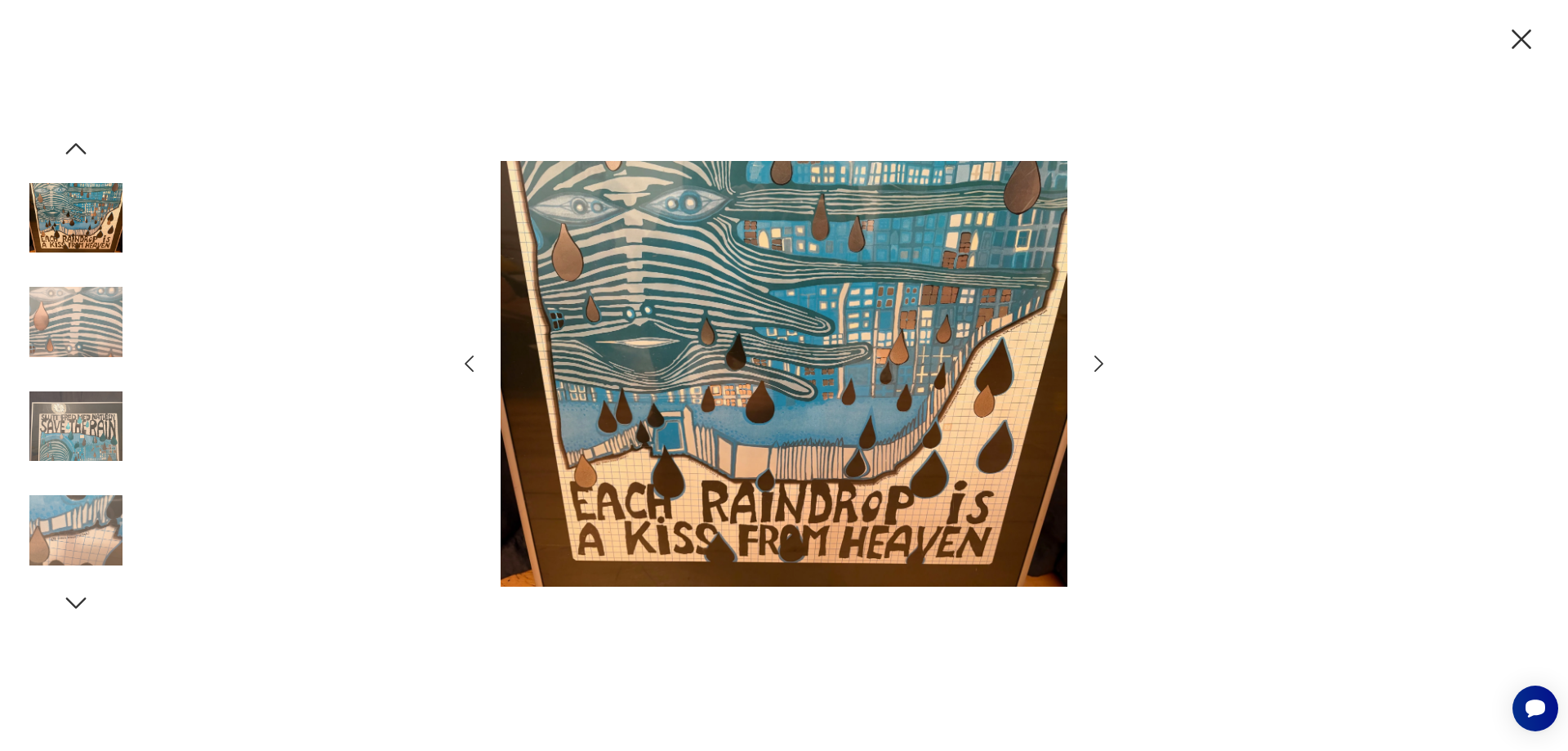
click at [464, 364] on icon "button" at bounding box center [469, 364] width 24 height 24
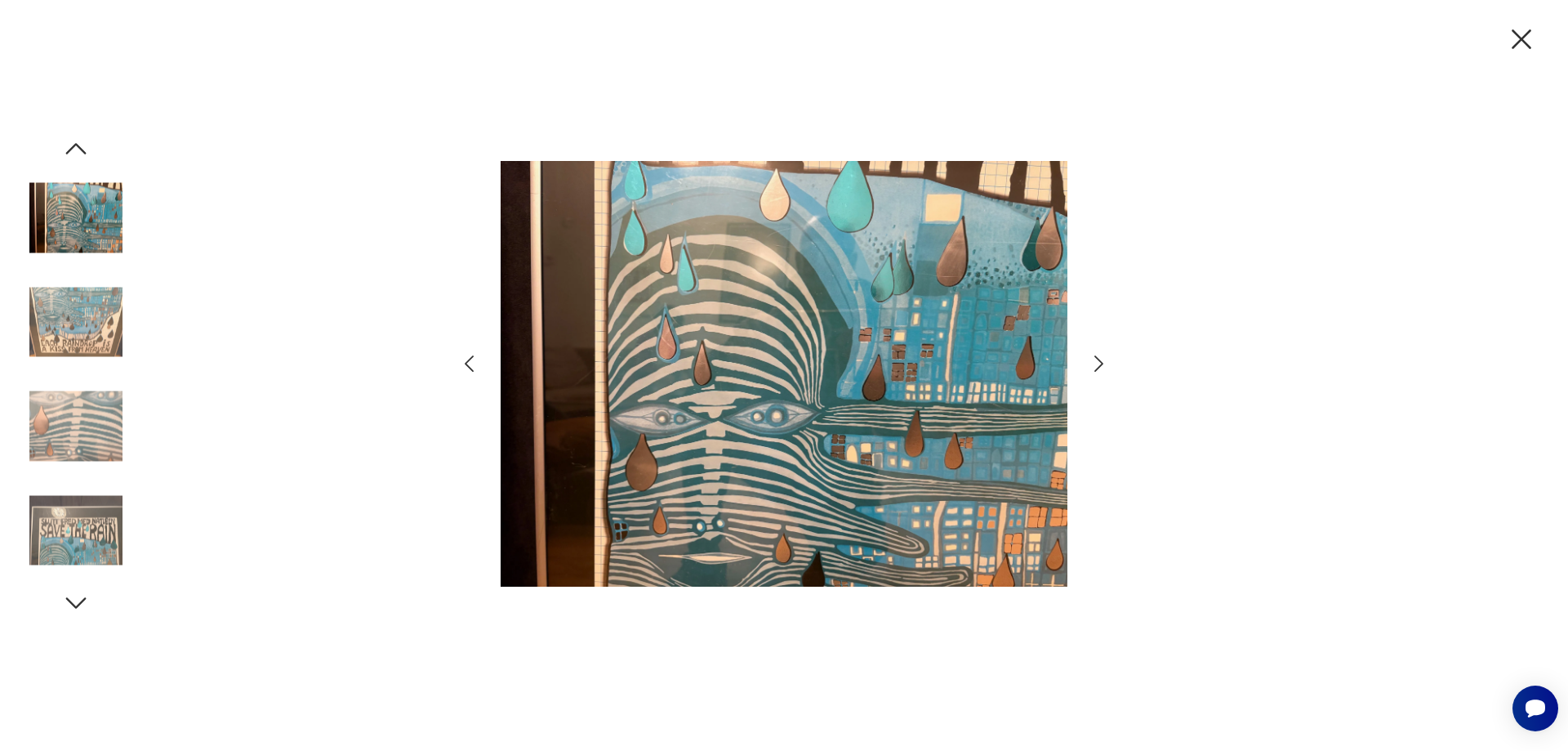
click at [464, 364] on icon "button" at bounding box center [469, 364] width 24 height 24
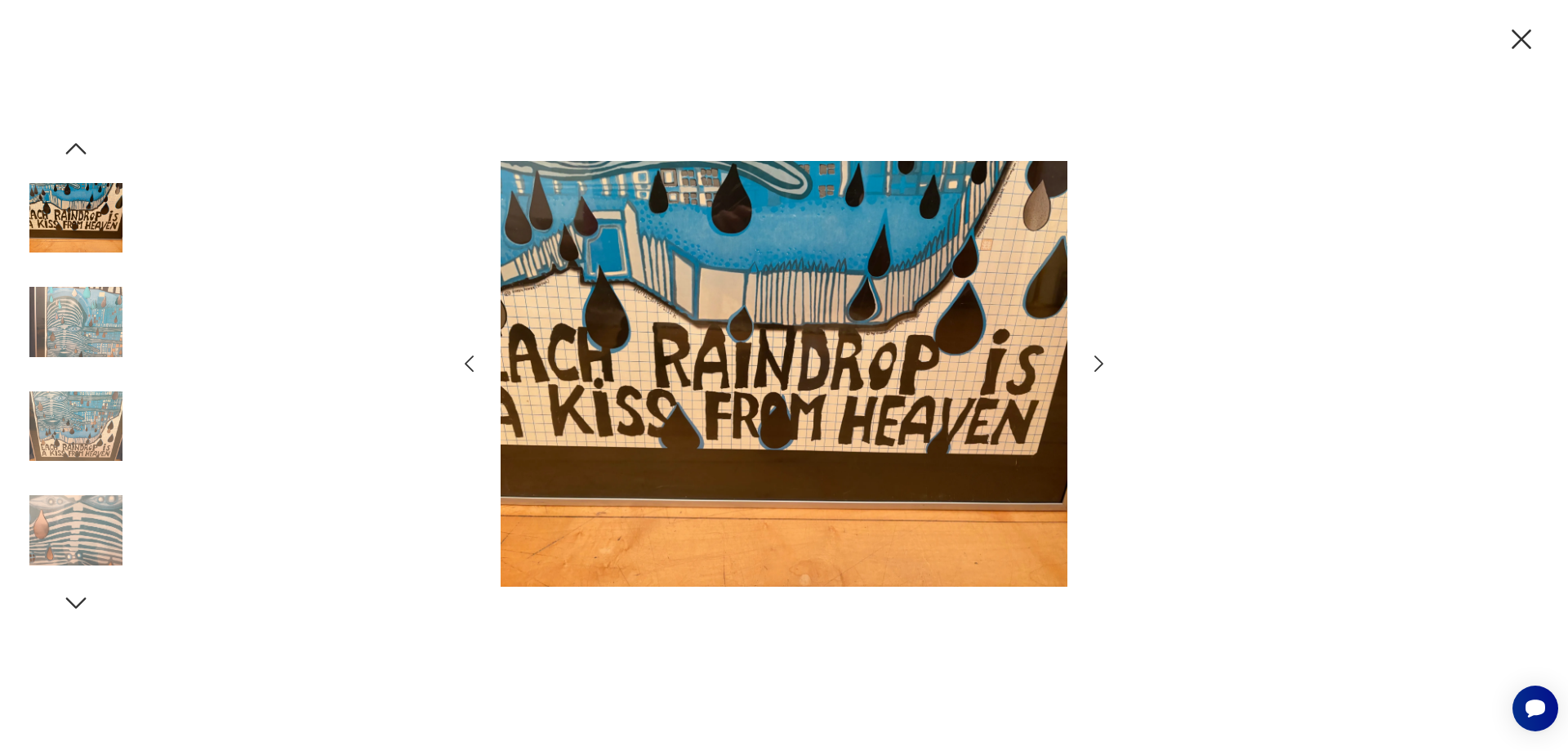
click at [464, 364] on icon "button" at bounding box center [469, 364] width 24 height 24
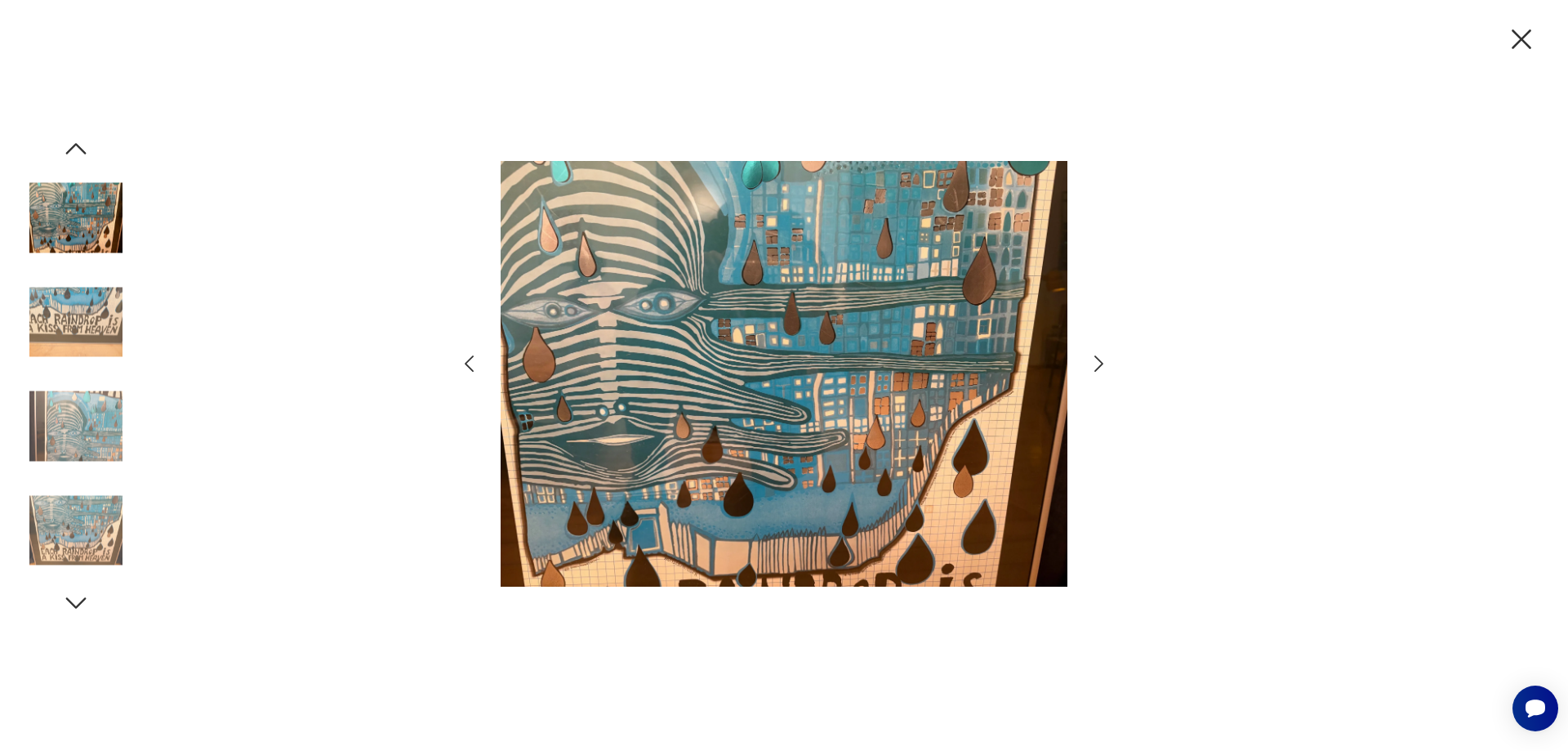
click at [464, 364] on icon "button" at bounding box center [469, 364] width 24 height 24
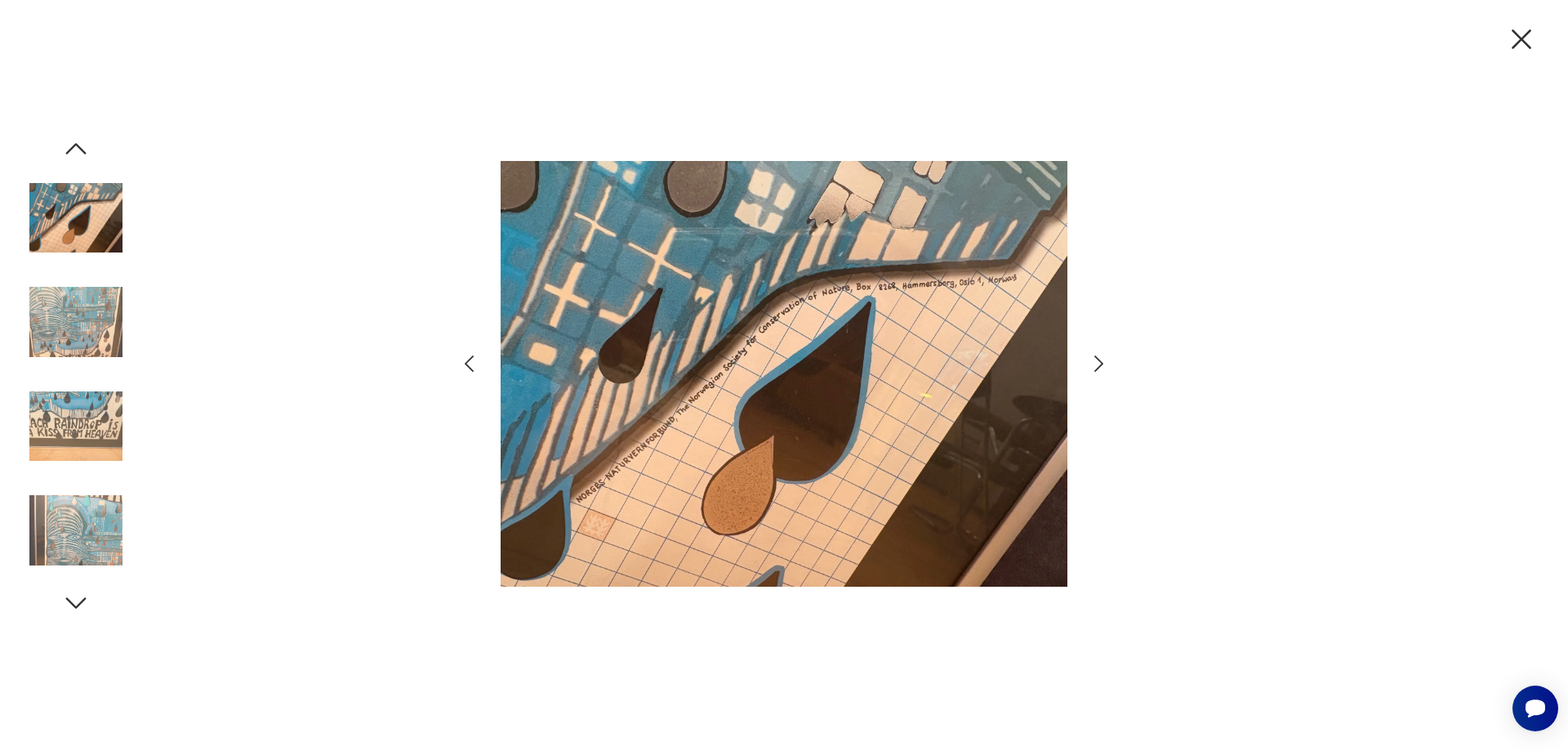
click at [464, 364] on icon "button" at bounding box center [469, 364] width 24 height 24
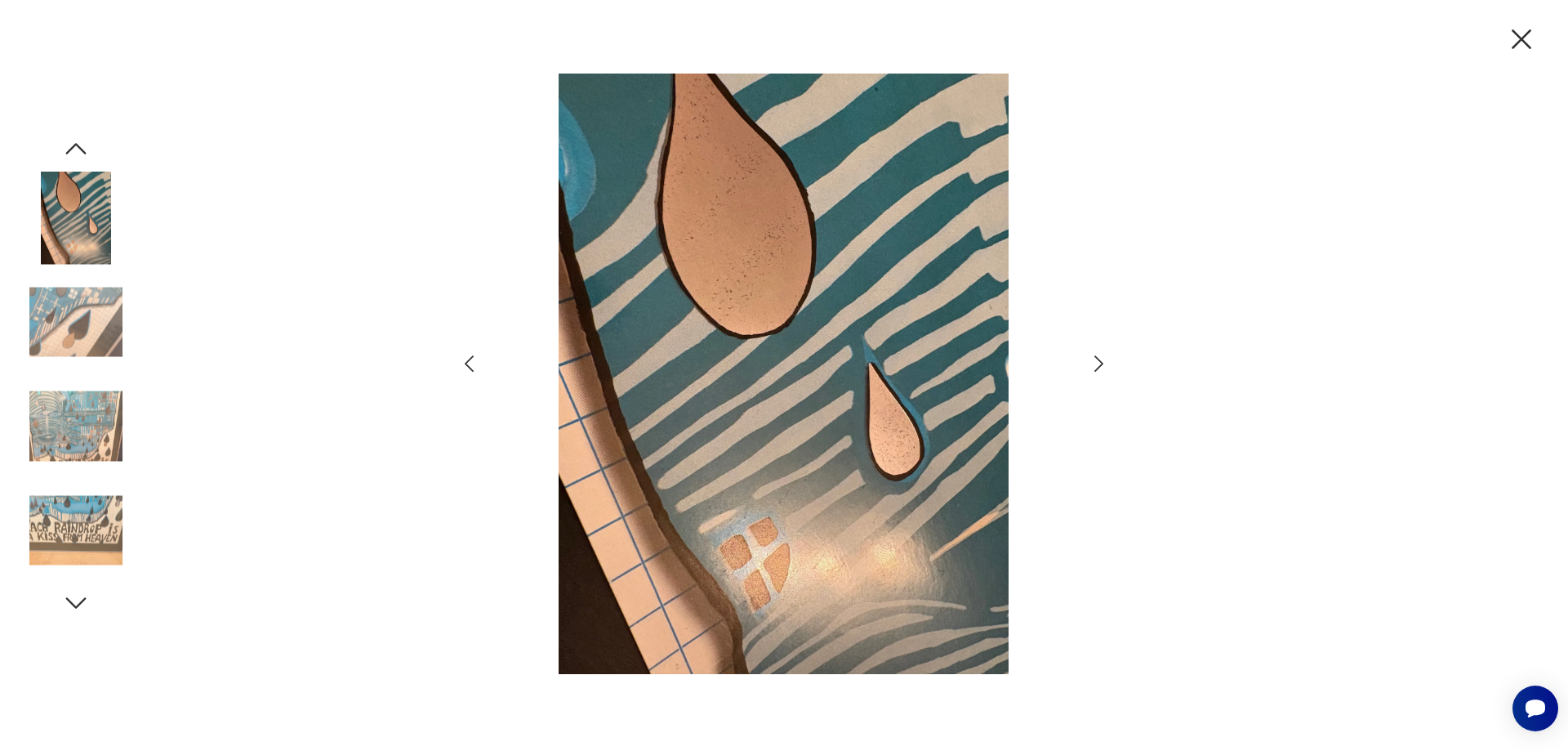
click at [1098, 360] on icon "button" at bounding box center [1099, 363] width 9 height 16
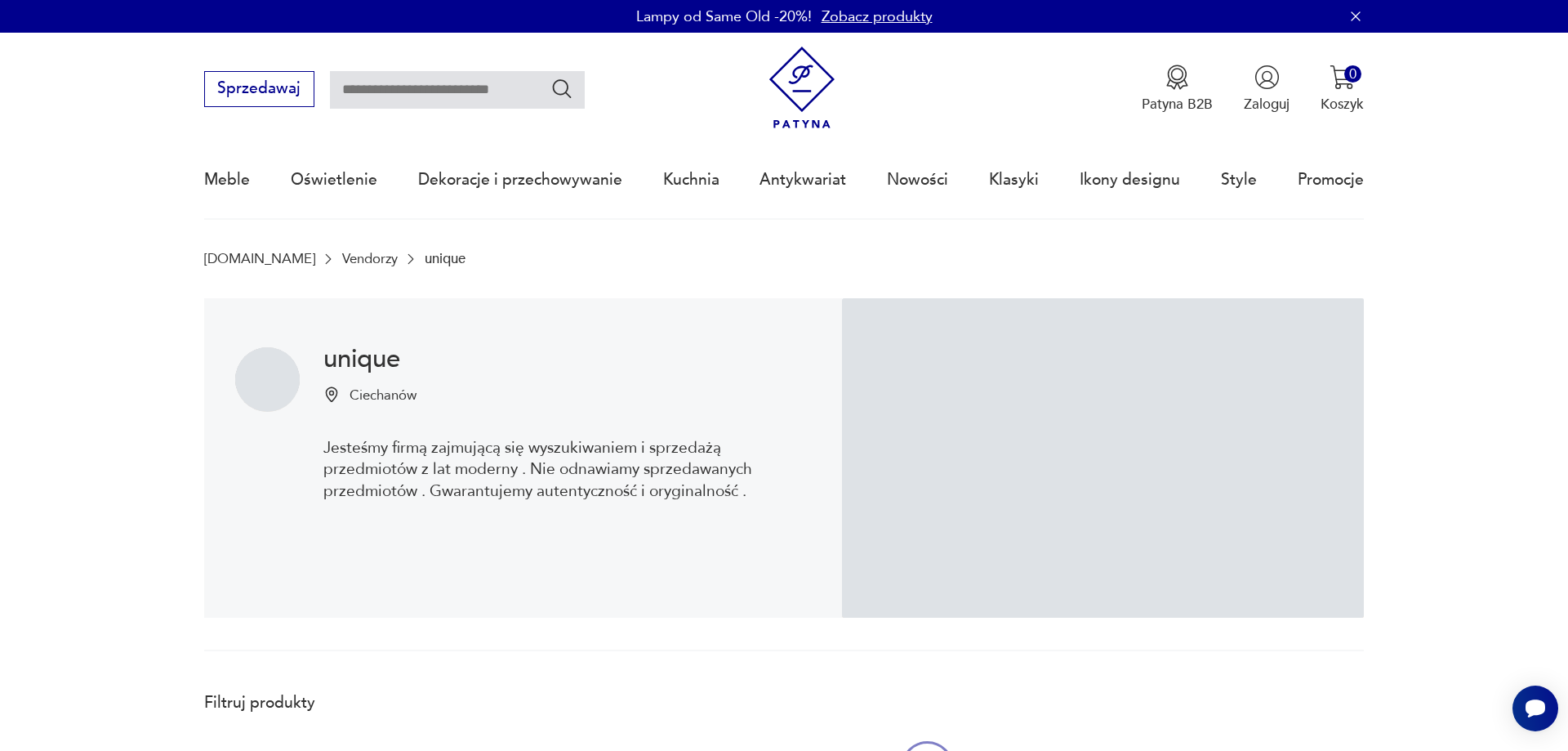
scroll to position [437, 0]
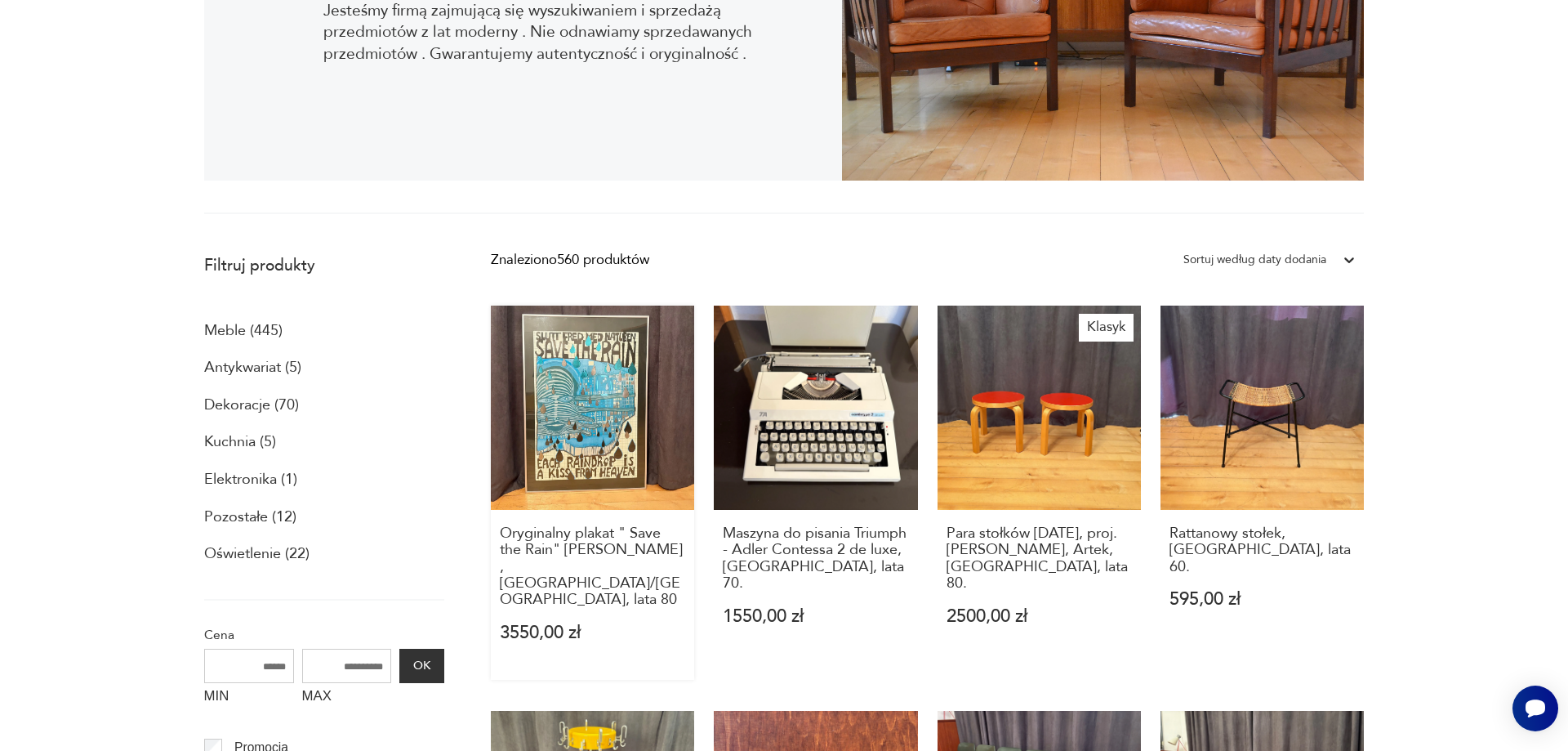
click at [599, 415] on link "Oryginalny plakat " Save the Rain" [PERSON_NAME] , [GEOGRAPHIC_DATA]/[GEOGRAPHI…" at bounding box center [592, 493] width 203 height 374
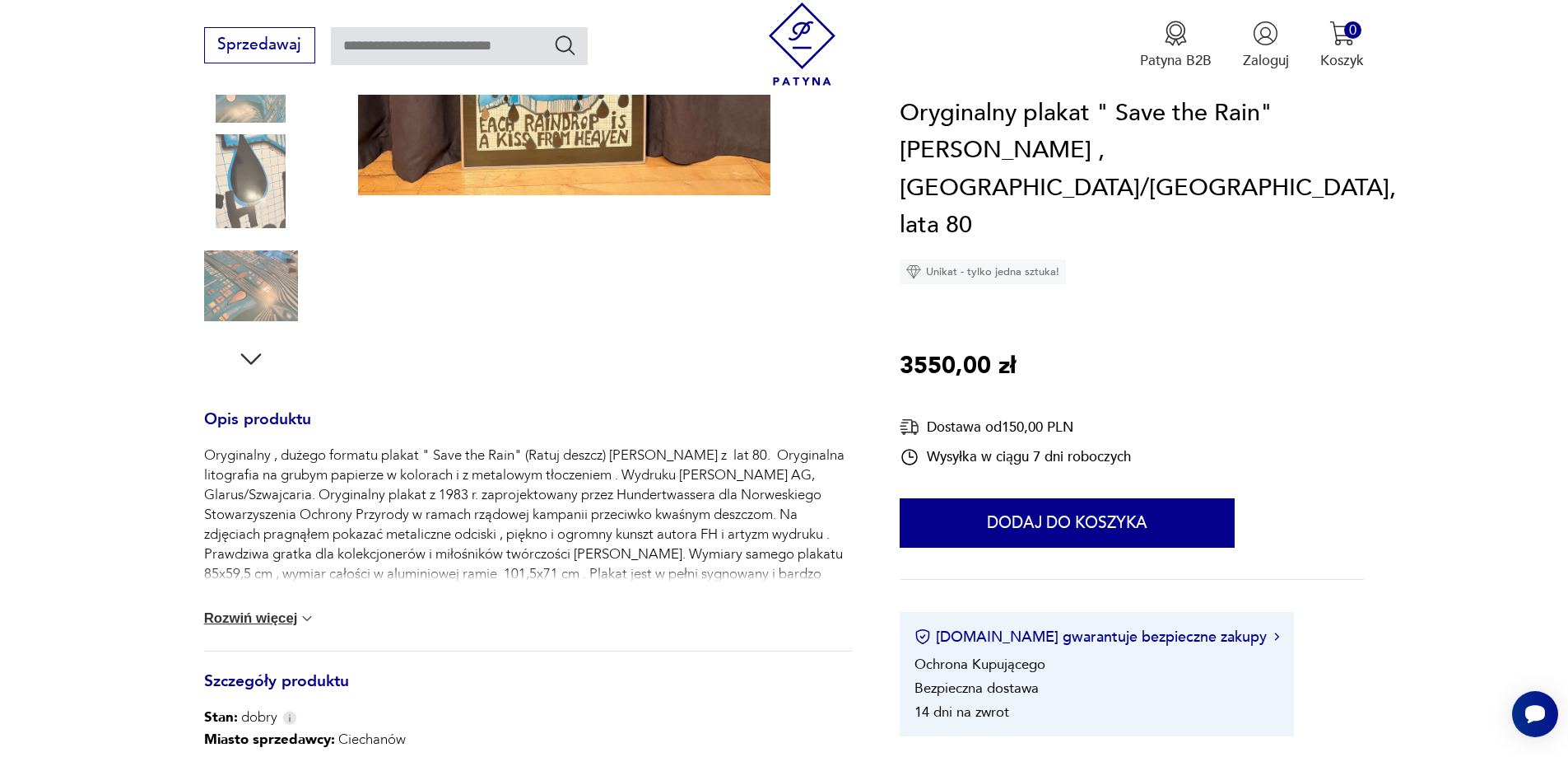
scroll to position [465, 0]
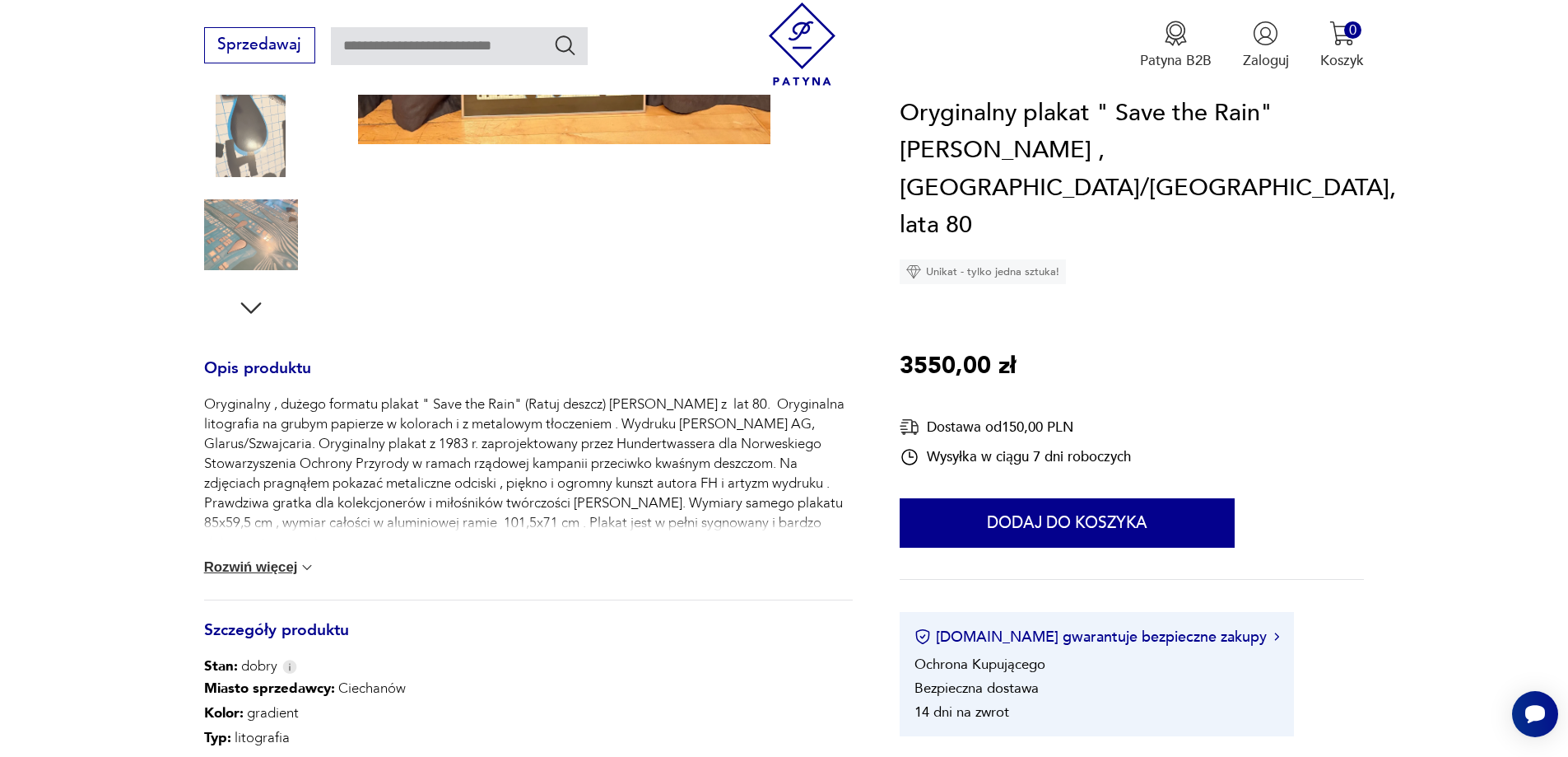
click at [310, 564] on img at bounding box center [306, 567] width 16 height 16
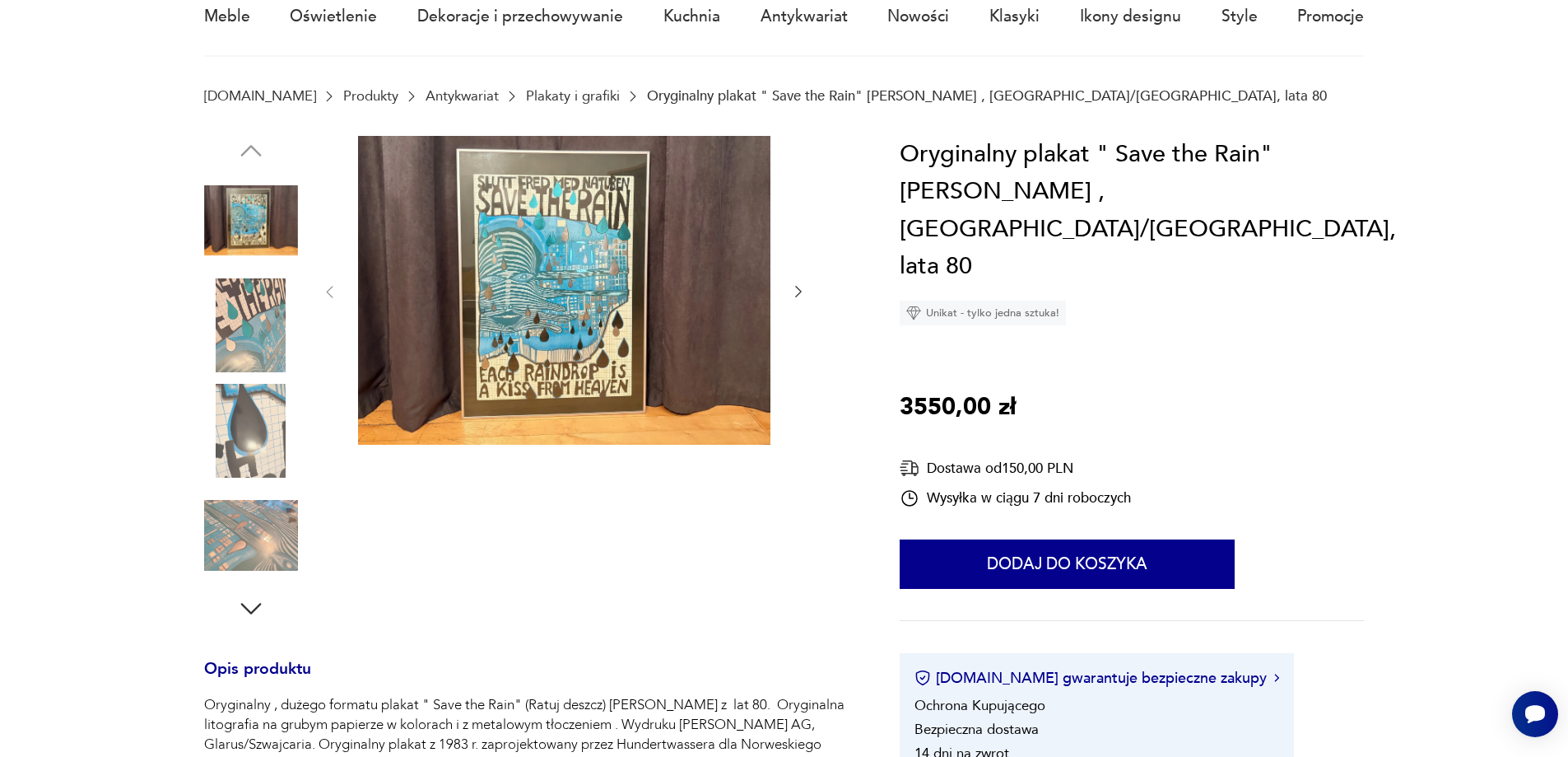
scroll to position [11, 0]
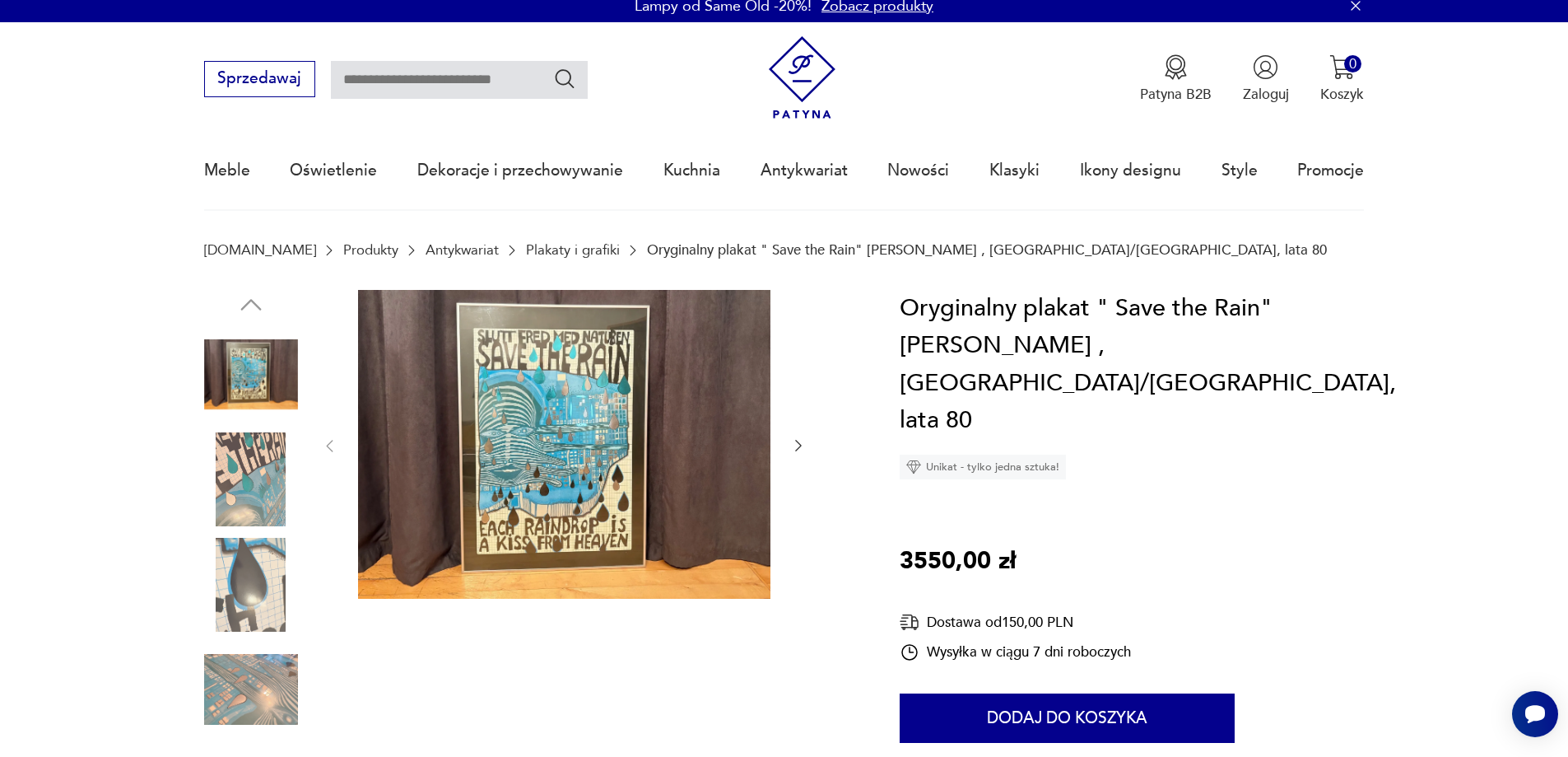
scroll to position [440, 0]
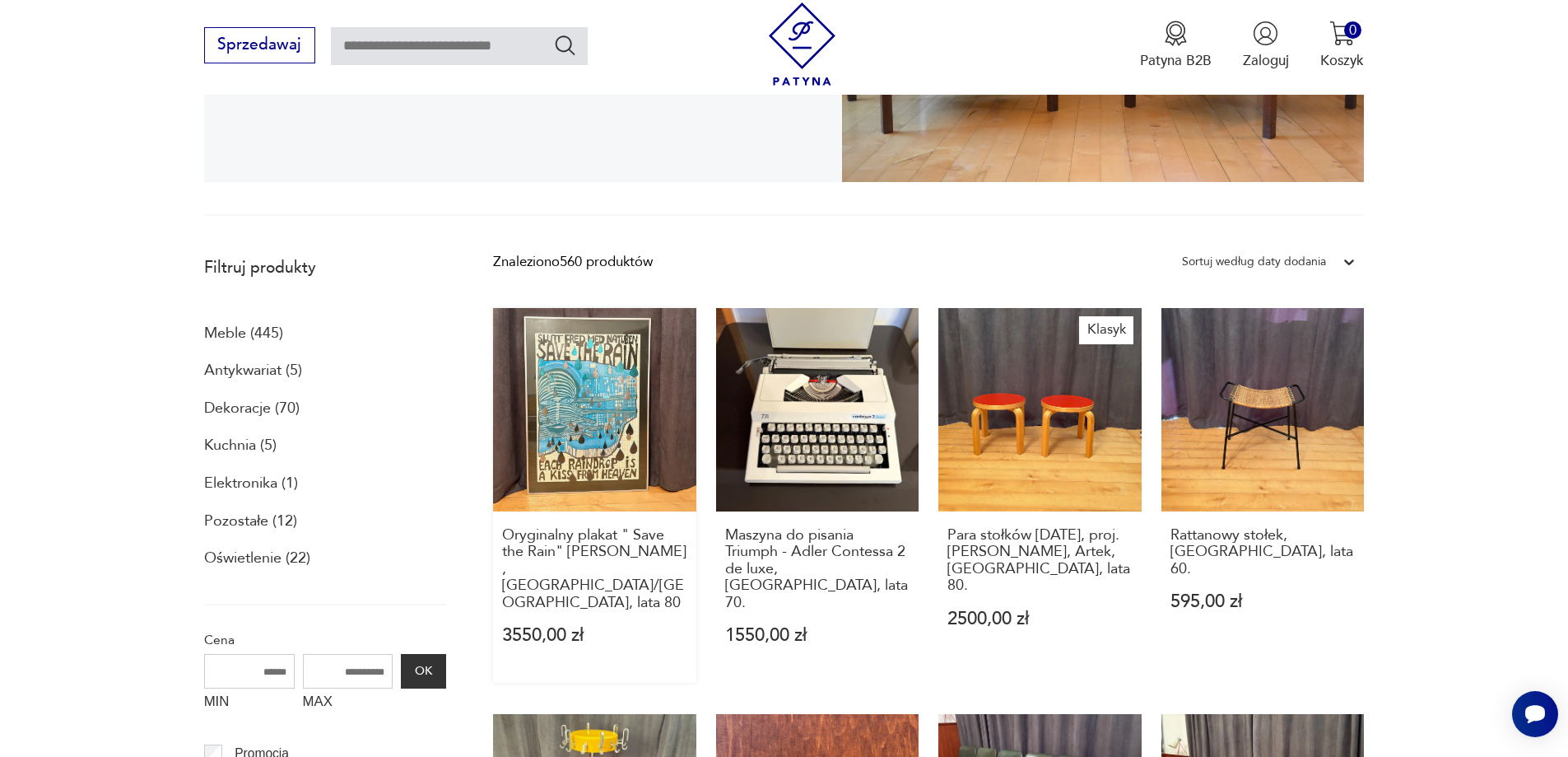
click at [621, 367] on link "Oryginalny plakat " Save the Rain" [PERSON_NAME] , [GEOGRAPHIC_DATA]/[GEOGRAPHI…" at bounding box center [595, 496] width 204 height 375
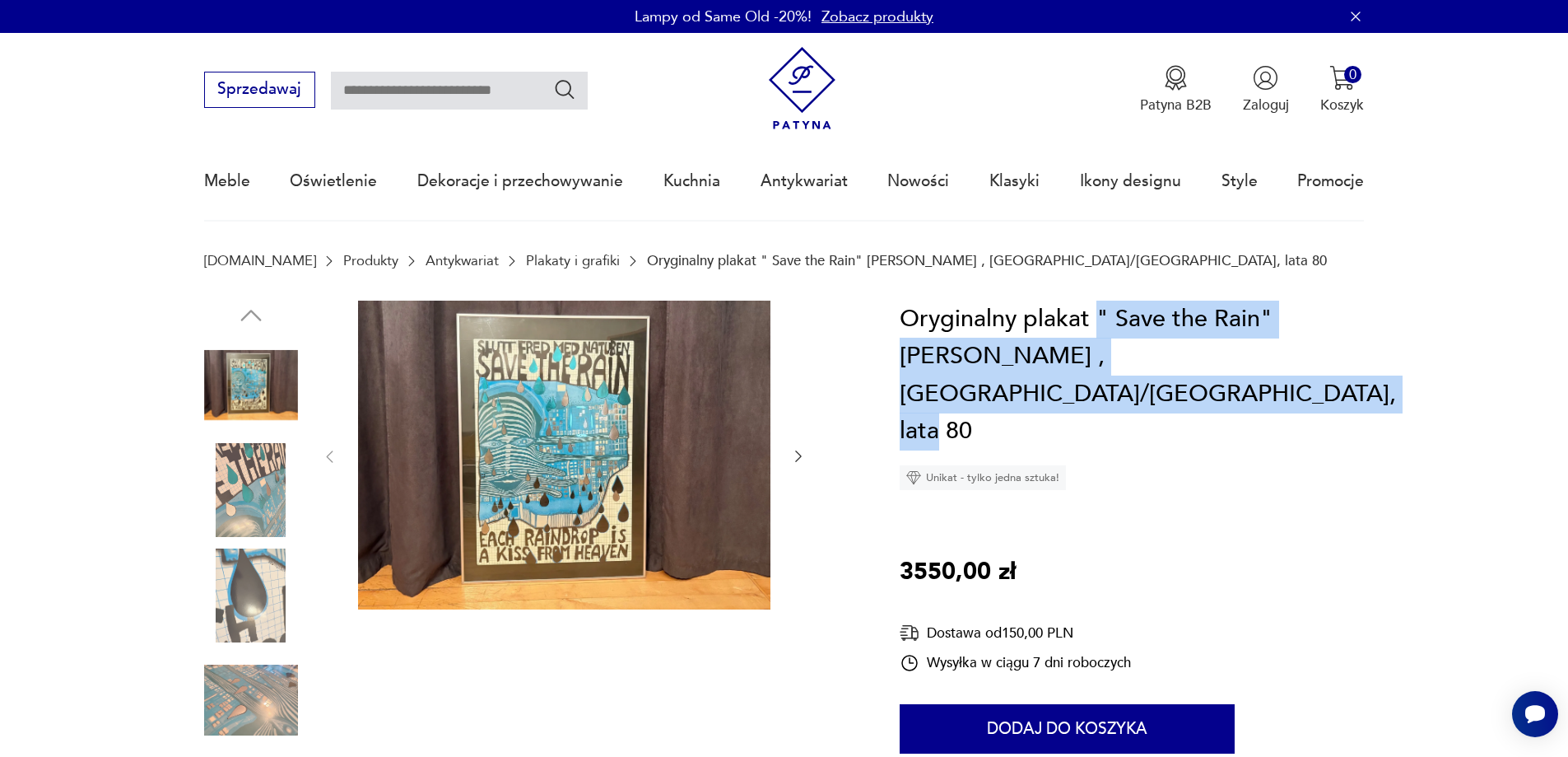
drag, startPoint x: 1095, startPoint y: 317, endPoint x: 1251, endPoint y: 388, distance: 171.4
click at [1251, 388] on h1 "Oryginalny plakat " Save the Rain" [PERSON_NAME] , [GEOGRAPHIC_DATA]/[GEOGRAPHI…" at bounding box center [1148, 375] width 496 height 150
copy h1 "" Save the Rain" [PERSON_NAME] , [GEOGRAPHIC_DATA]/[GEOGRAPHIC_DATA], lata 80"
click at [1251, 388] on h1 "Oryginalny plakat " Save the Rain" [PERSON_NAME] , [GEOGRAPHIC_DATA]/[GEOGRAPHI…" at bounding box center [1148, 375] width 496 height 150
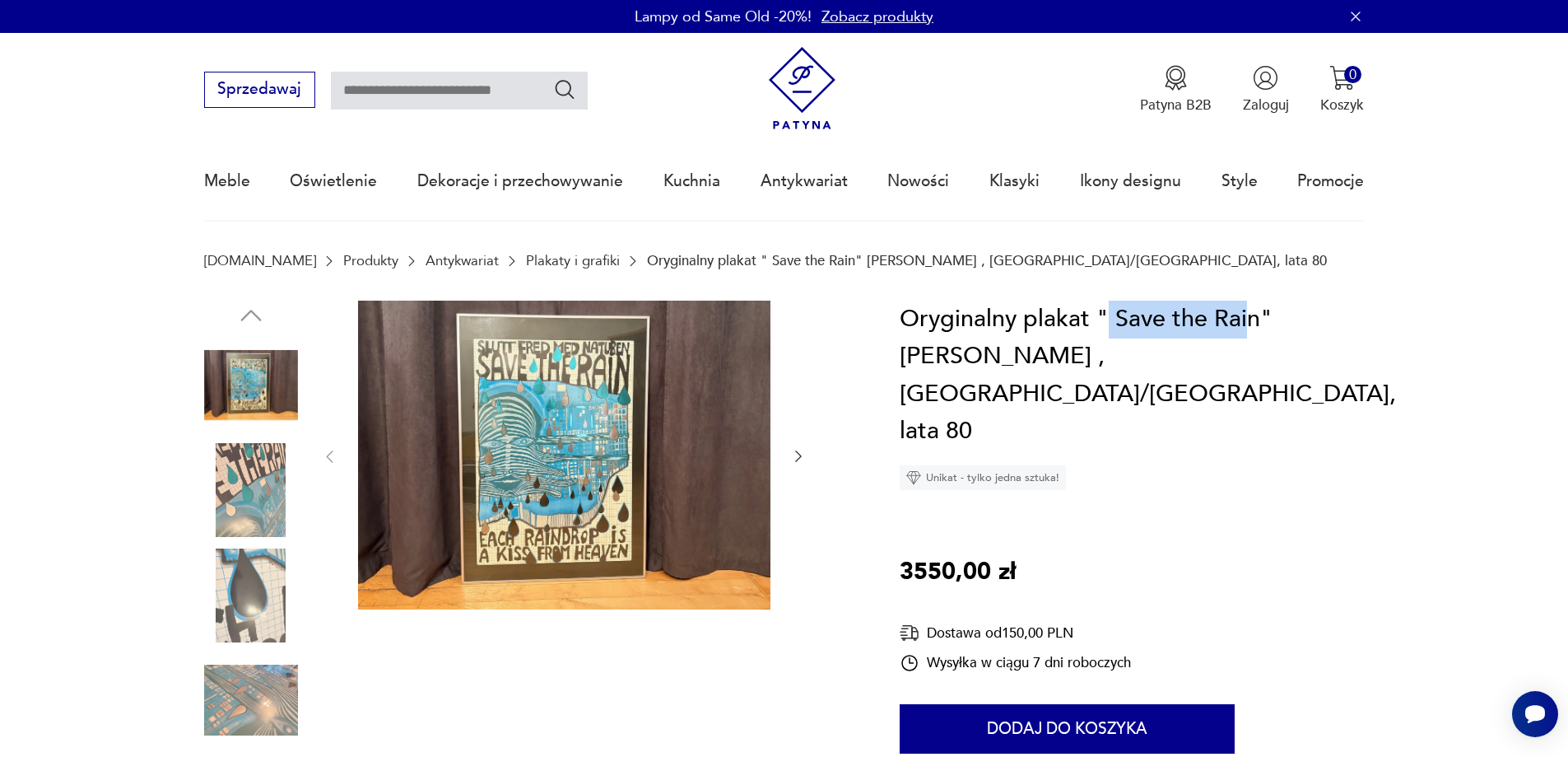
drag, startPoint x: 1109, startPoint y: 318, endPoint x: 1251, endPoint y: 333, distance: 142.8
click at [1248, 335] on h1 "Oryginalny plakat " Save the Rain" [PERSON_NAME] , [GEOGRAPHIC_DATA]/[GEOGRAPHI…" at bounding box center [1148, 375] width 496 height 150
click at [1322, 336] on h1 "Oryginalny plakat " Save the Rain" [PERSON_NAME] , [GEOGRAPHIC_DATA]/[GEOGRAPHI…" at bounding box center [1148, 375] width 496 height 150
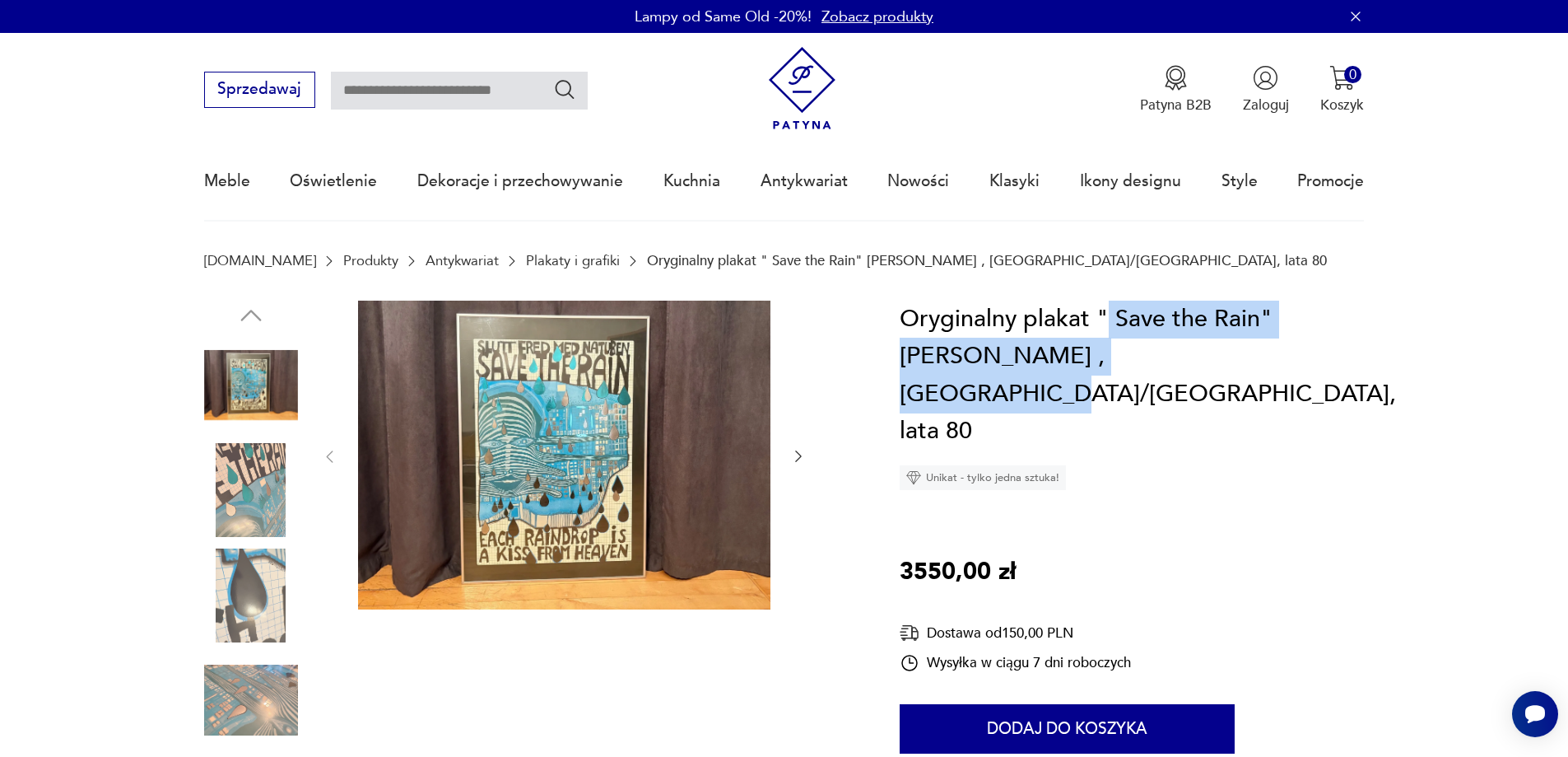
drag, startPoint x: 1108, startPoint y: 312, endPoint x: 1229, endPoint y: 354, distance: 128.1
click at [1229, 354] on h1 "Oryginalny plakat " Save the Rain" [PERSON_NAME] , [GEOGRAPHIC_DATA]/[GEOGRAPHI…" at bounding box center [1148, 375] width 496 height 150
copy h1 "Save the Rain" [PERSON_NAME] ,"
